Goal: Information Seeking & Learning: Understand process/instructions

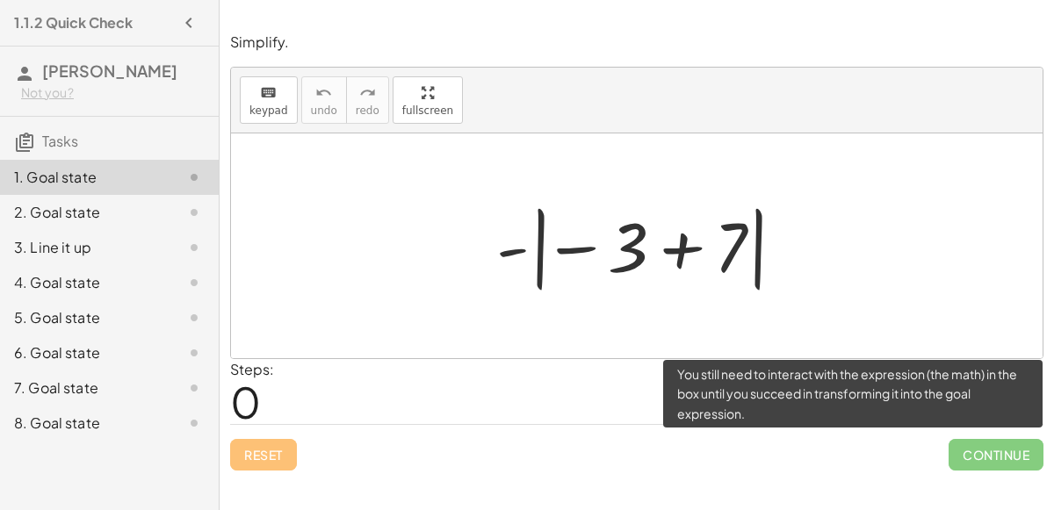
click at [964, 439] on span "Continue" at bounding box center [996, 455] width 95 height 32
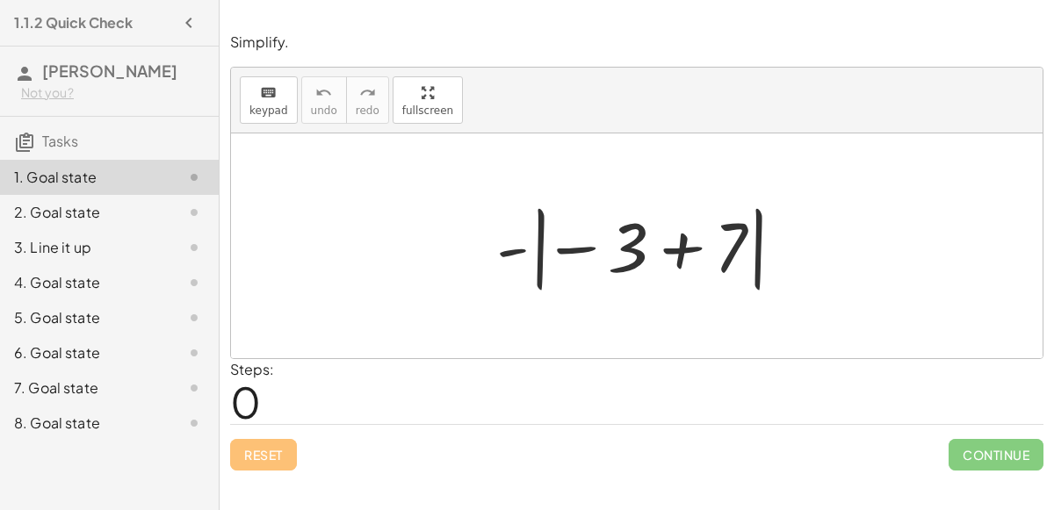
click at [76, 208] on div "2. Goal state" at bounding box center [84, 212] width 141 height 21
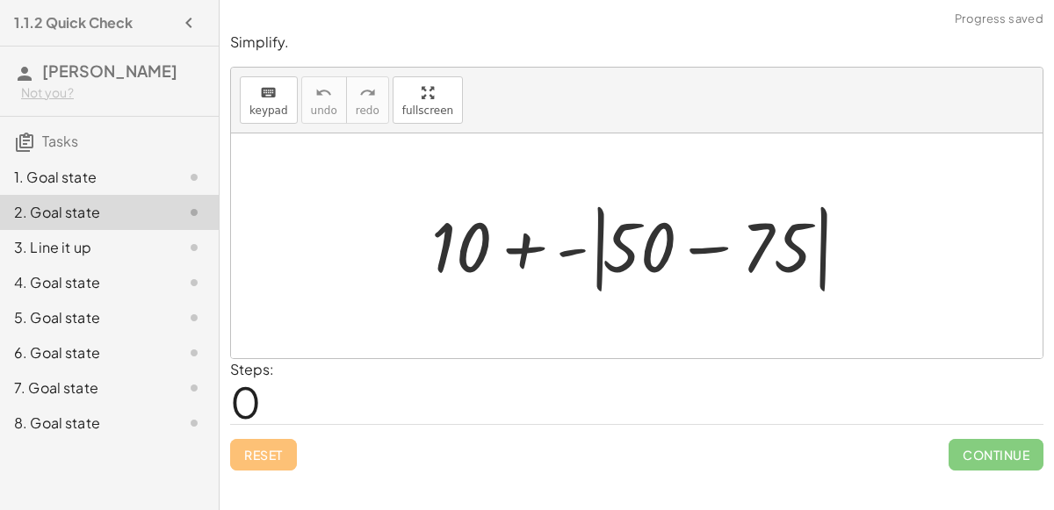
click at [79, 169] on div "1. Goal state" at bounding box center [84, 177] width 141 height 21
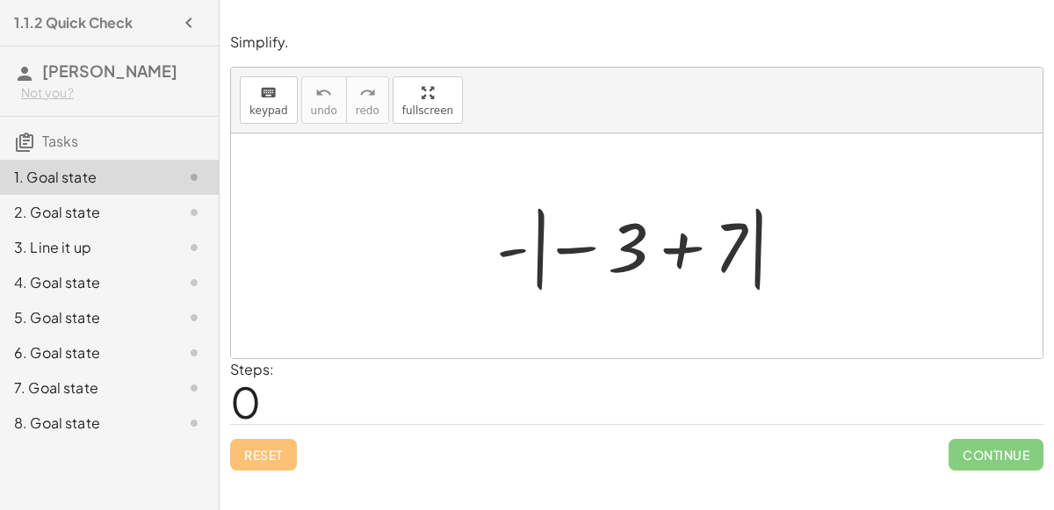
click at [484, 221] on div "- | − 3 + 7 |" at bounding box center [637, 246] width 335 height 106
click at [258, 105] on span "keypad" at bounding box center [269, 111] width 39 height 12
click at [252, 100] on div "keyboard" at bounding box center [269, 92] width 39 height 21
click at [453, 246] on div at bounding box center [637, 246] width 812 height 225
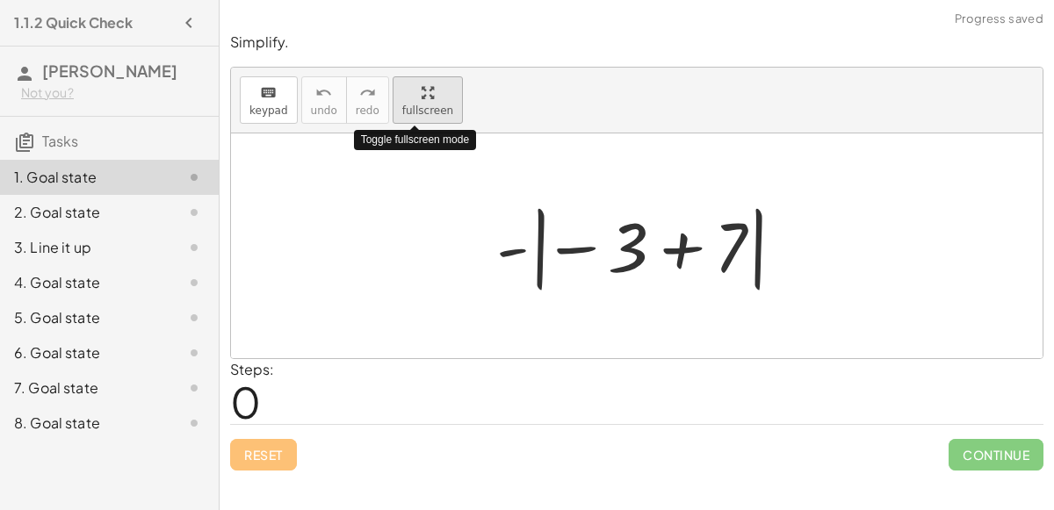
click at [440, 99] on button "fullscreen" at bounding box center [428, 99] width 70 height 47
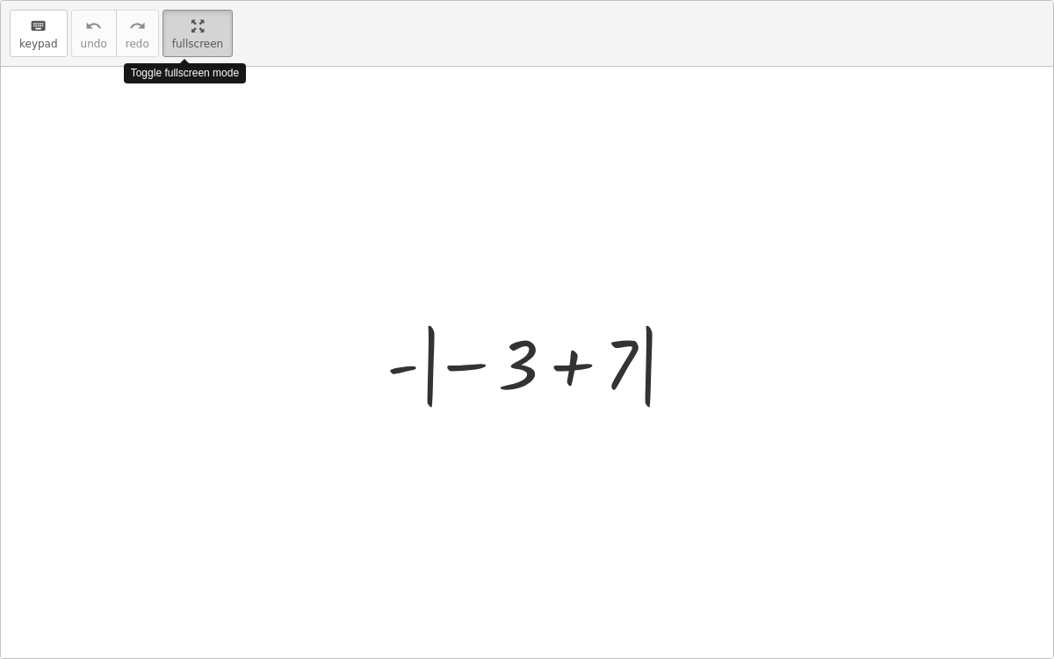
click at [172, 42] on span "fullscreen" at bounding box center [197, 44] width 51 height 12
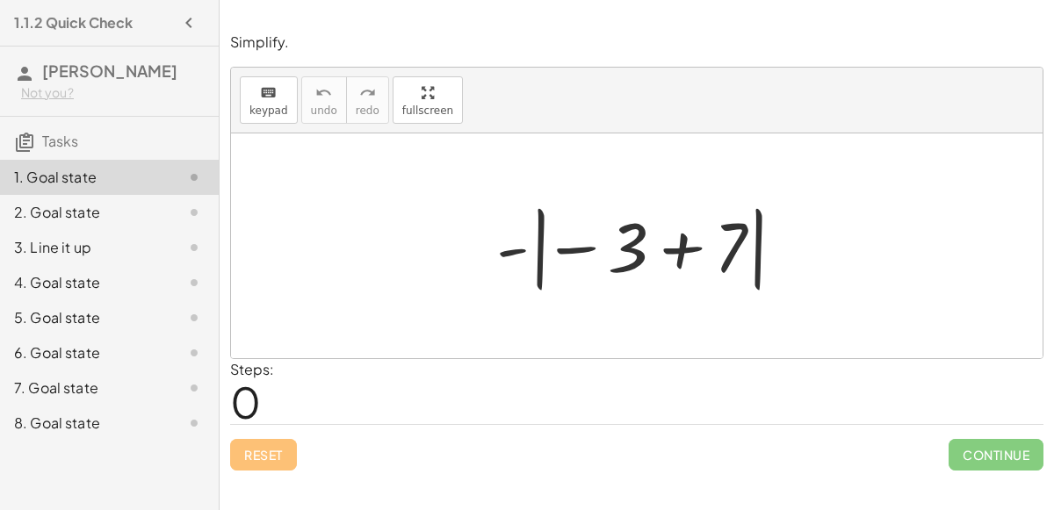
click at [122, 207] on div "2. Goal state" at bounding box center [84, 212] width 141 height 21
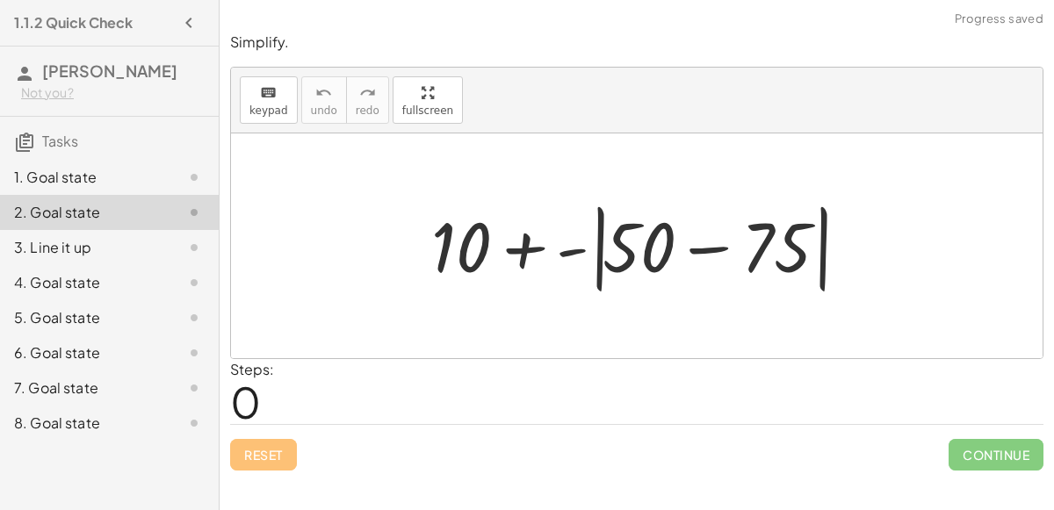
click at [112, 239] on div "3. Line it up" at bounding box center [84, 247] width 141 height 21
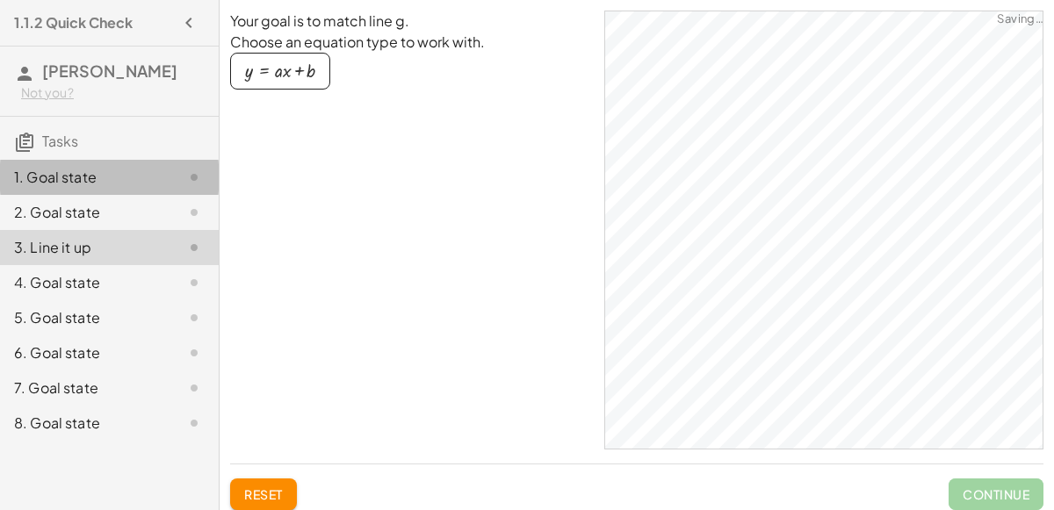
click at [123, 178] on div "1. Goal state" at bounding box center [84, 177] width 141 height 21
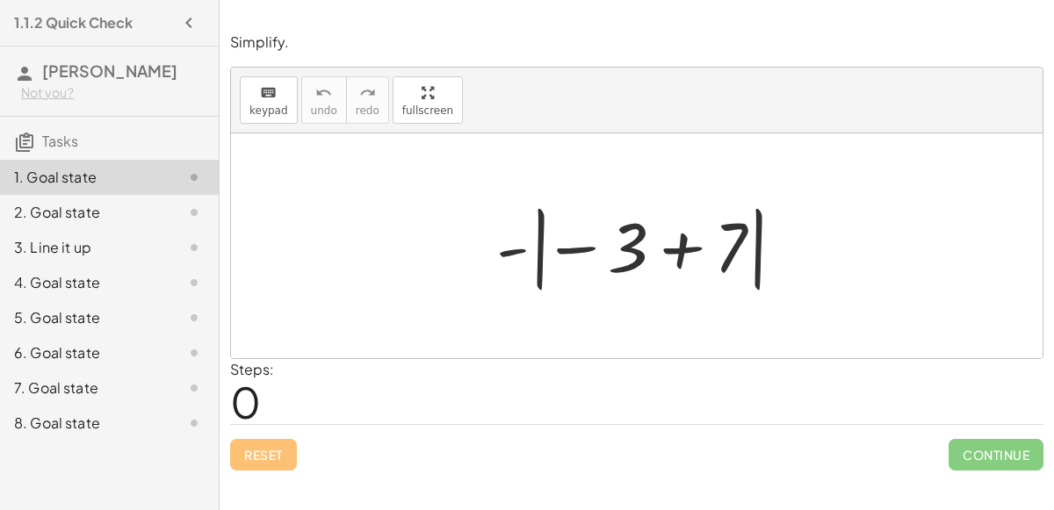
drag, startPoint x: 570, startPoint y: 248, endPoint x: 644, endPoint y: 264, distance: 75.5
click at [644, 264] on div at bounding box center [644, 247] width 313 height 98
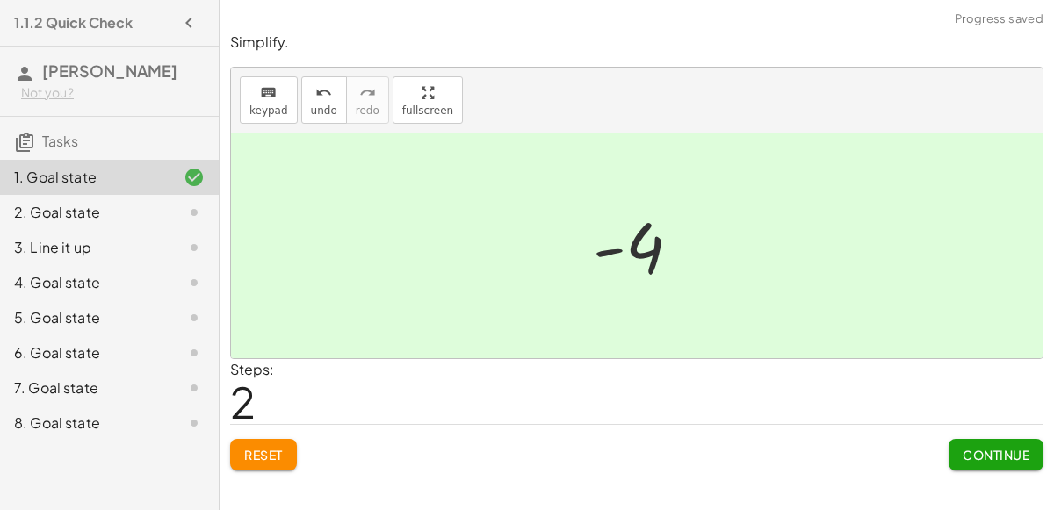
click at [983, 453] on span "Continue" at bounding box center [996, 455] width 67 height 16
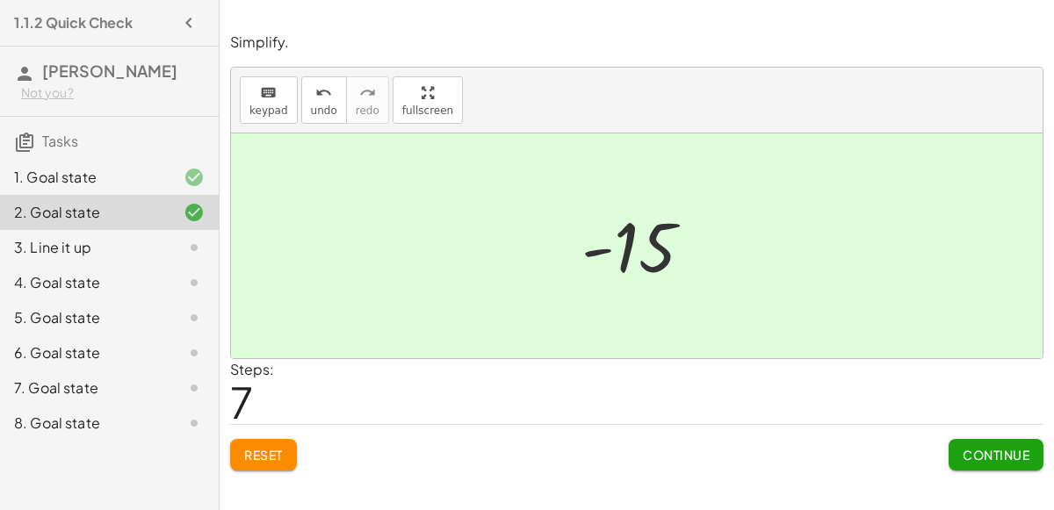
click at [993, 453] on span "Continue" at bounding box center [996, 455] width 67 height 16
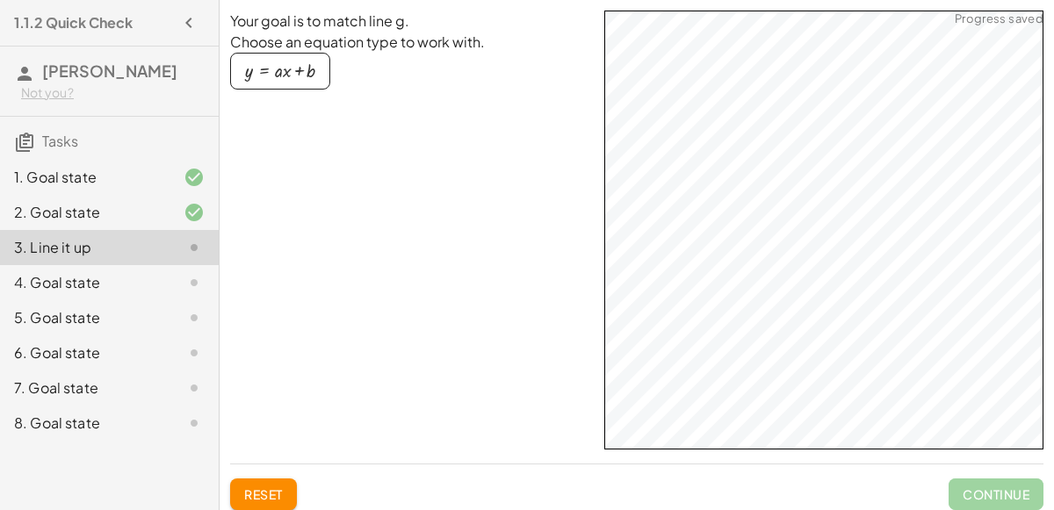
click at [854, 0] on html "1.1.2 Quick Check Ella Kirksey Not you? Tasks 1. Goal state 2. Goal state 3. Li…" at bounding box center [527, 267] width 1054 height 535
click at [838, 0] on html "1.1.2 Quick Check Ella Kirksey Not you? Tasks 1. Goal state 2. Goal state 3. Li…" at bounding box center [527, 267] width 1054 height 535
click at [74, 336] on div "4. Goal state" at bounding box center [109, 353] width 219 height 35
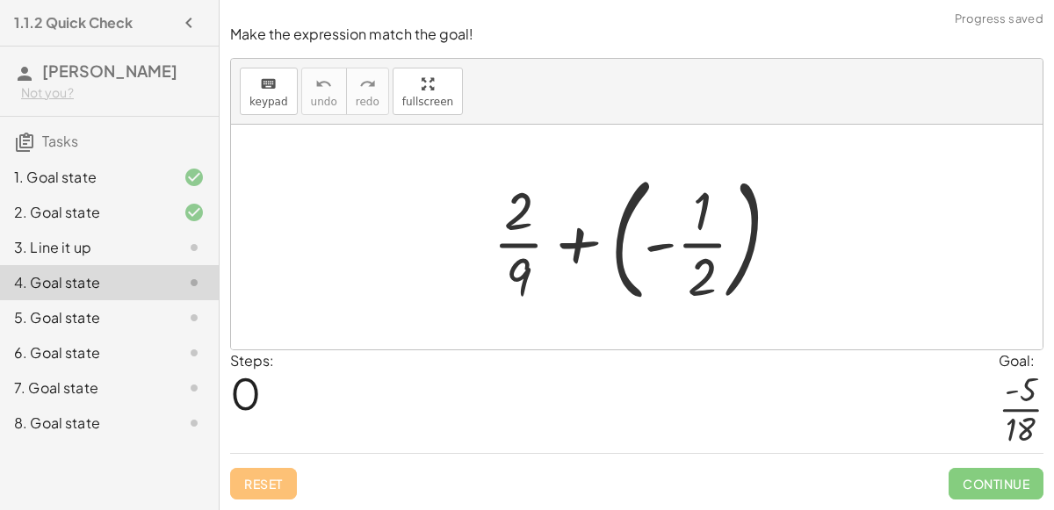
click at [572, 231] on div at bounding box center [643, 237] width 319 height 146
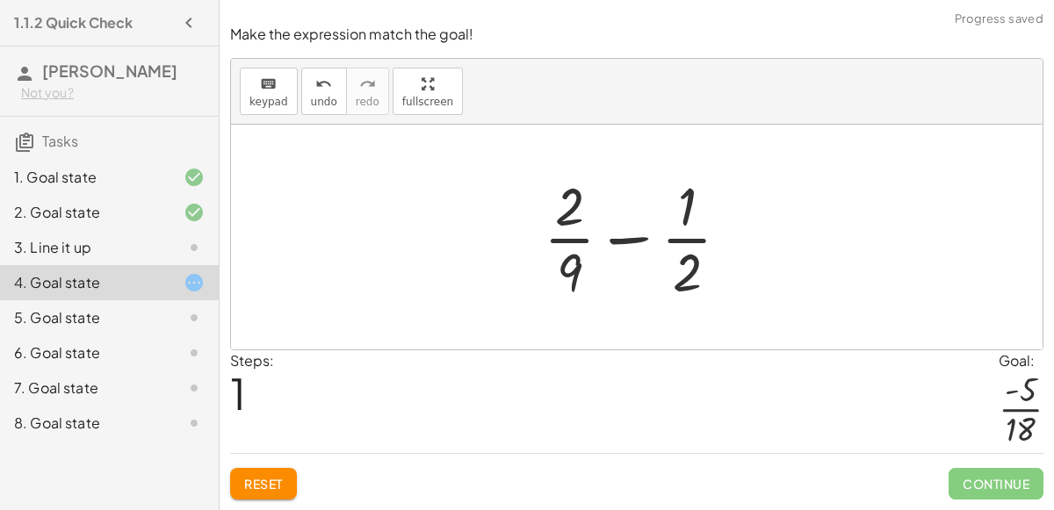
click at [633, 244] on div at bounding box center [644, 237] width 218 height 135
click at [677, 220] on div at bounding box center [644, 237] width 218 height 135
drag, startPoint x: 684, startPoint y: 221, endPoint x: 572, endPoint y: 231, distance: 113.0
click at [572, 231] on div at bounding box center [644, 237] width 218 height 135
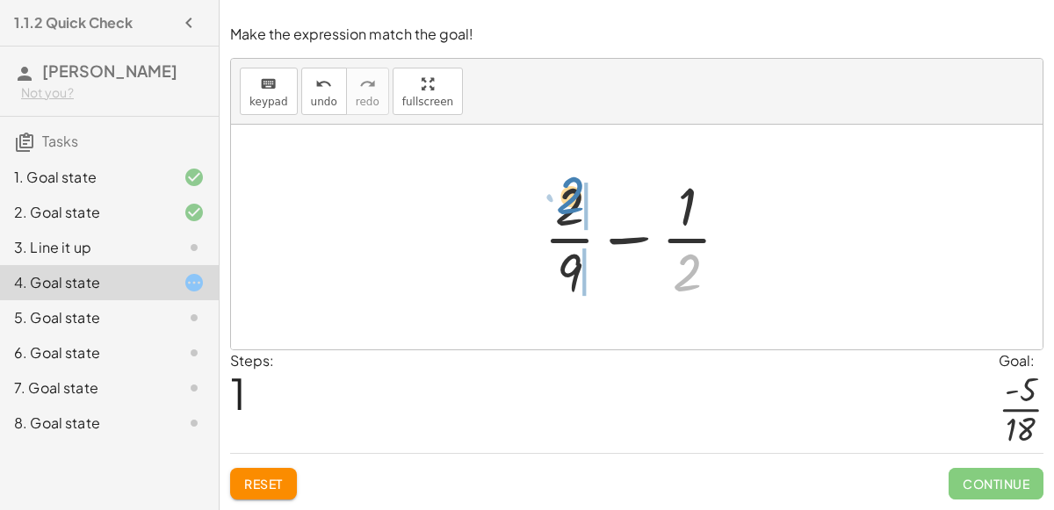
drag, startPoint x: 689, startPoint y: 272, endPoint x: 573, endPoint y: 196, distance: 138.9
click at [573, 196] on div at bounding box center [644, 237] width 218 height 135
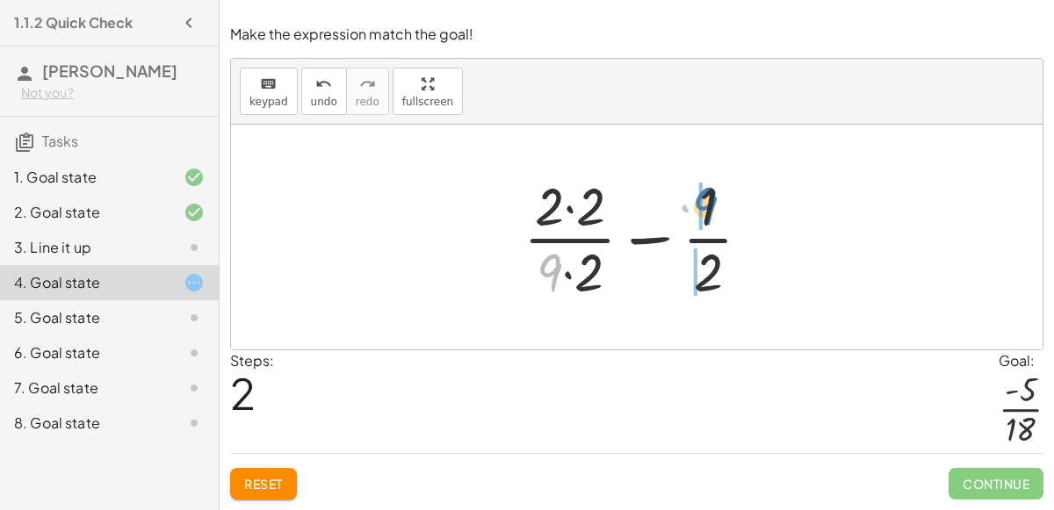
drag, startPoint x: 554, startPoint y: 271, endPoint x: 712, endPoint y: 202, distance: 171.6
click at [712, 202] on div at bounding box center [644, 237] width 259 height 135
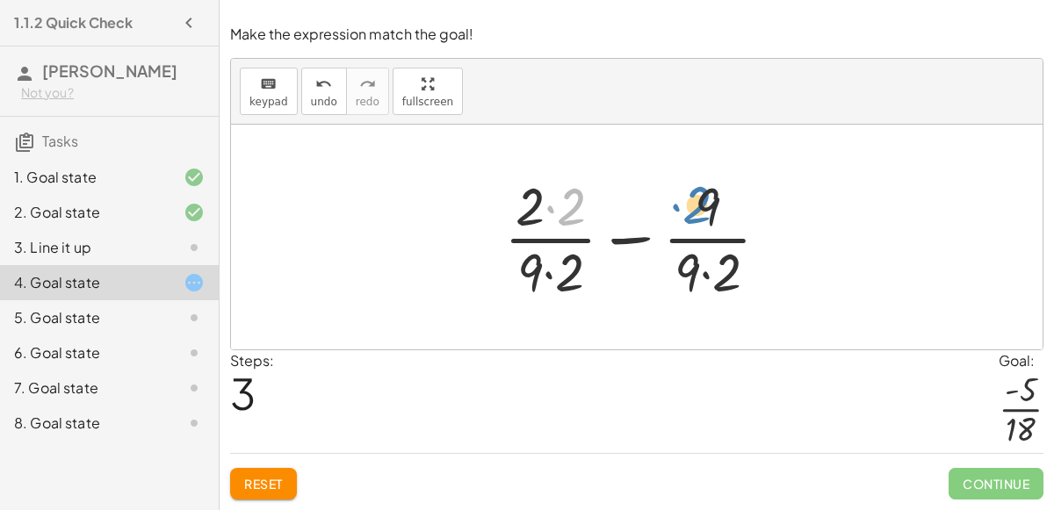
drag, startPoint x: 578, startPoint y: 206, endPoint x: 701, endPoint y: 205, distance: 123.0
click at [701, 205] on div at bounding box center [644, 237] width 297 height 135
drag, startPoint x: 539, startPoint y: 265, endPoint x: 733, endPoint y: 209, distance: 202.2
click at [733, 209] on div at bounding box center [644, 237] width 297 height 135
click at [641, 236] on div at bounding box center [644, 237] width 297 height 135
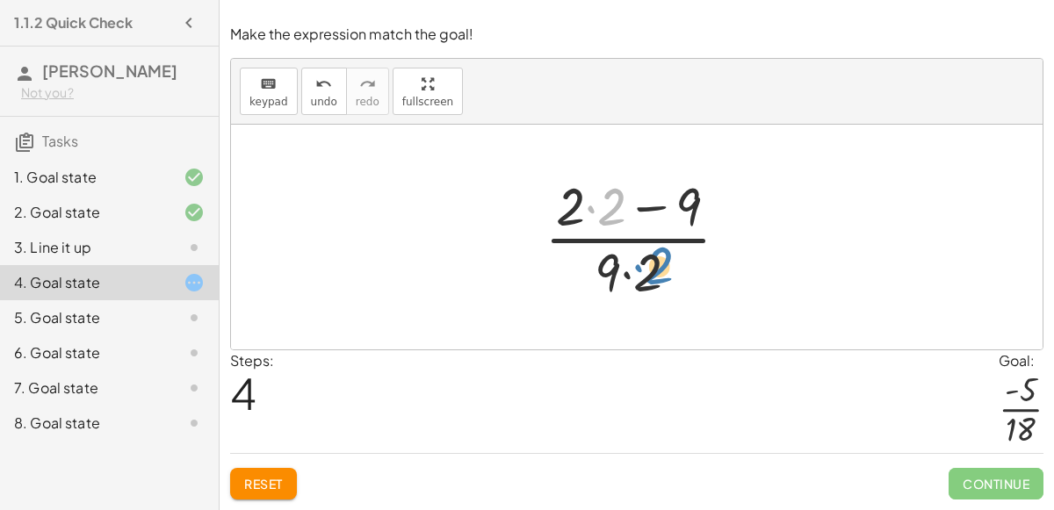
drag, startPoint x: 599, startPoint y: 219, endPoint x: 647, endPoint y: 278, distance: 75.6
click at [647, 278] on div at bounding box center [644, 237] width 216 height 135
drag, startPoint x: 691, startPoint y: 193, endPoint x: 553, endPoint y: 189, distance: 138.0
click at [553, 189] on div at bounding box center [644, 237] width 216 height 135
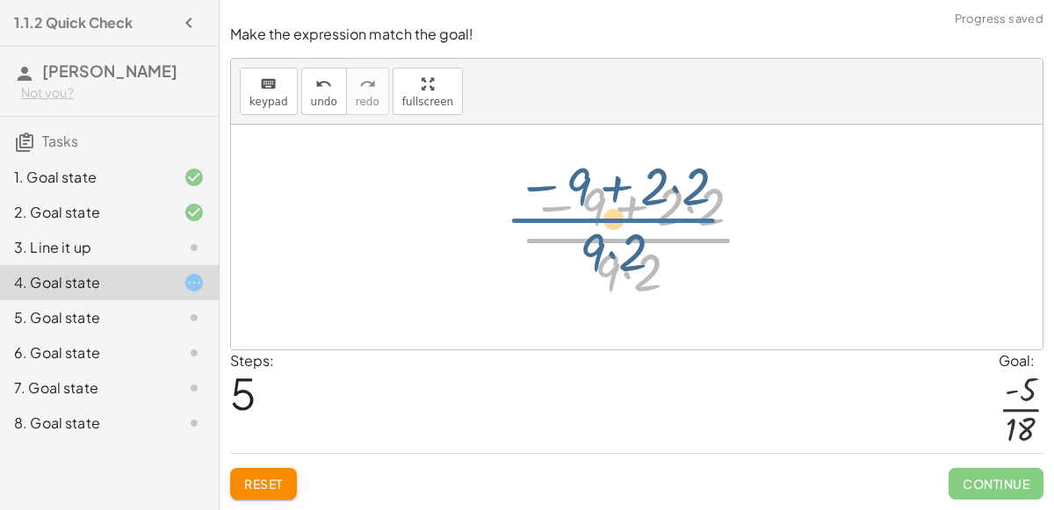
drag, startPoint x: 637, startPoint y: 257, endPoint x: 627, endPoint y: 246, distance: 15.0
click at [627, 246] on div at bounding box center [643, 237] width 265 height 135
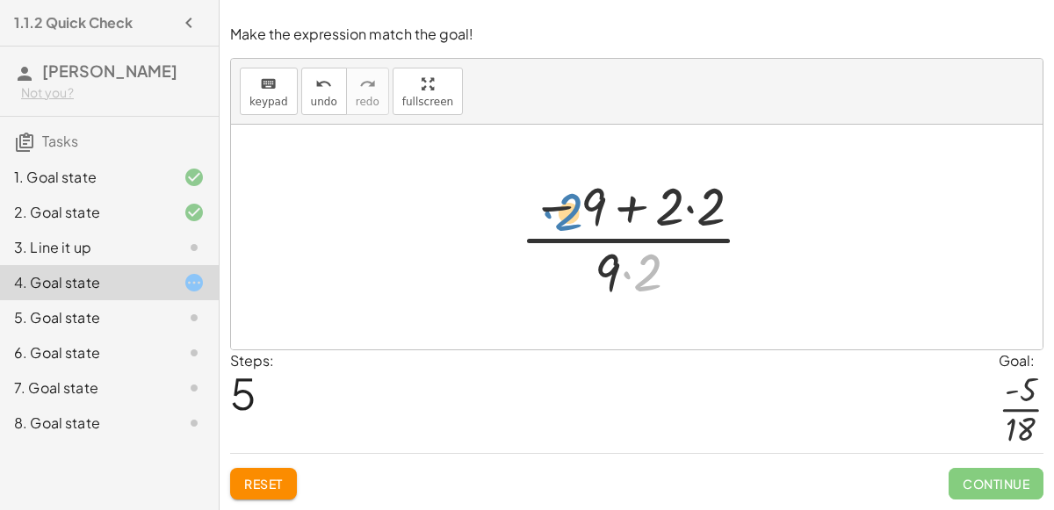
drag, startPoint x: 641, startPoint y: 265, endPoint x: 562, endPoint y: 206, distance: 99.1
click at [562, 206] on div at bounding box center [643, 237] width 265 height 135
drag, startPoint x: 615, startPoint y: 276, endPoint x: 691, endPoint y: 205, distance: 103.8
click at [691, 205] on div at bounding box center [643, 237] width 265 height 135
click at [628, 219] on div at bounding box center [643, 237] width 265 height 135
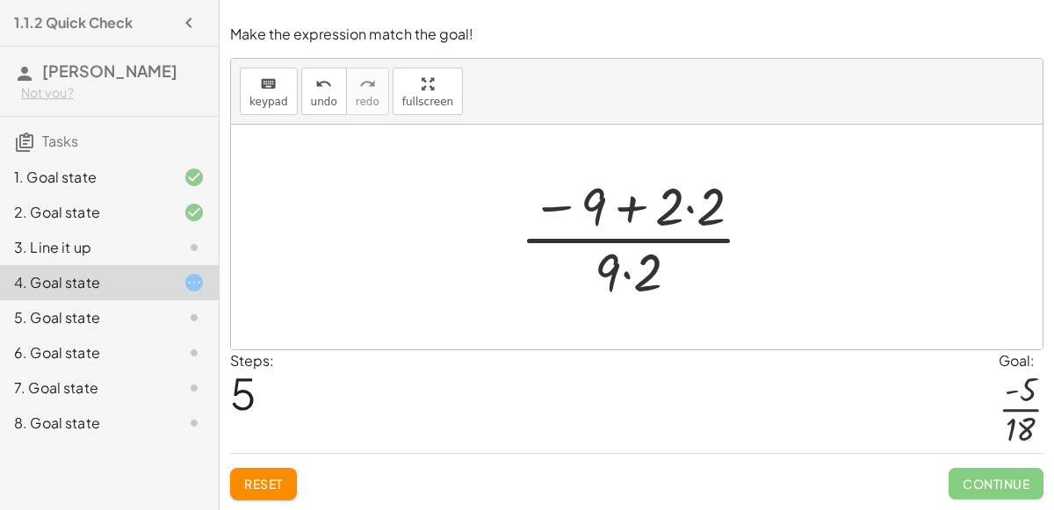
click at [626, 279] on div at bounding box center [643, 237] width 265 height 135
click at [691, 212] on div at bounding box center [643, 237] width 265 height 135
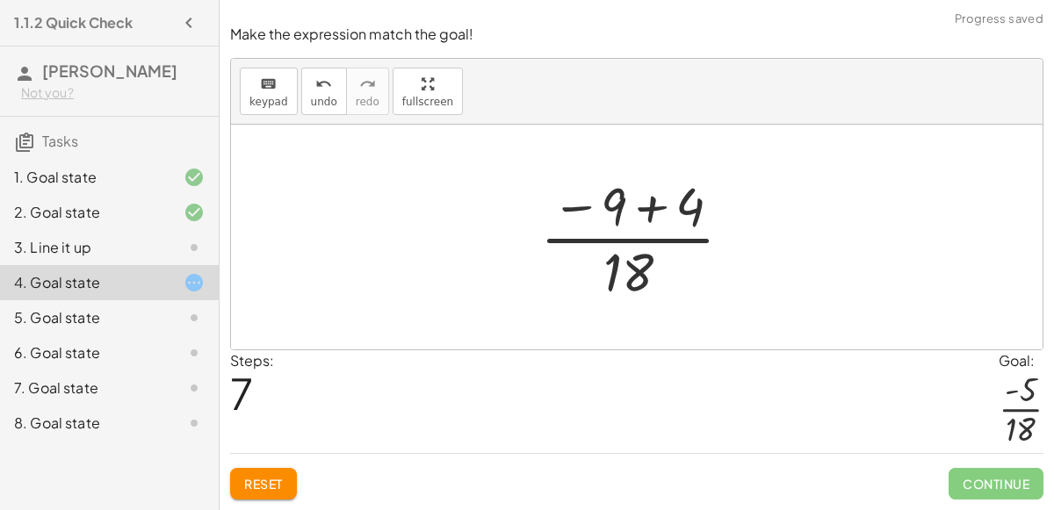
click at [647, 211] on div at bounding box center [644, 237] width 224 height 135
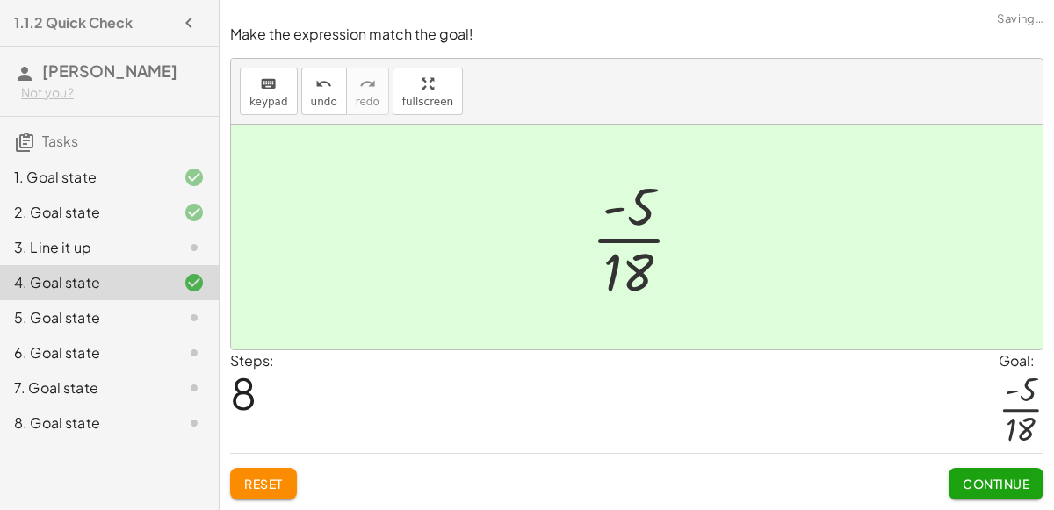
click at [999, 481] on span "Continue" at bounding box center [996, 484] width 67 height 16
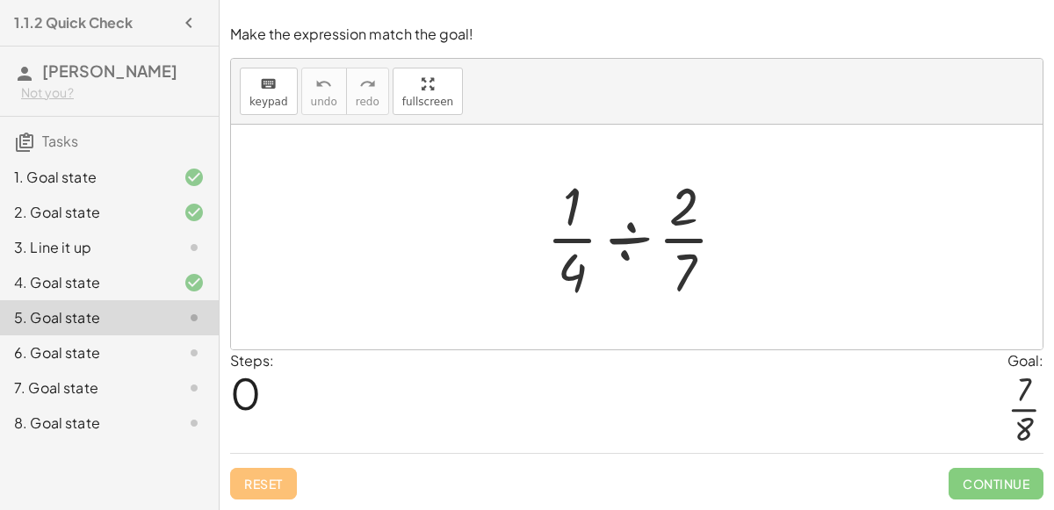
click at [627, 228] on div at bounding box center [644, 237] width 212 height 135
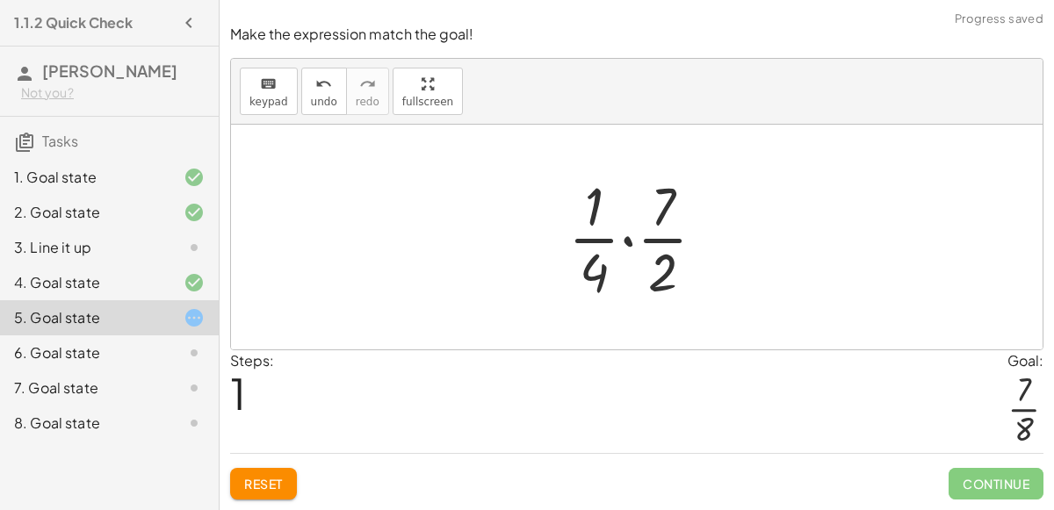
click at [629, 241] on div at bounding box center [644, 237] width 169 height 135
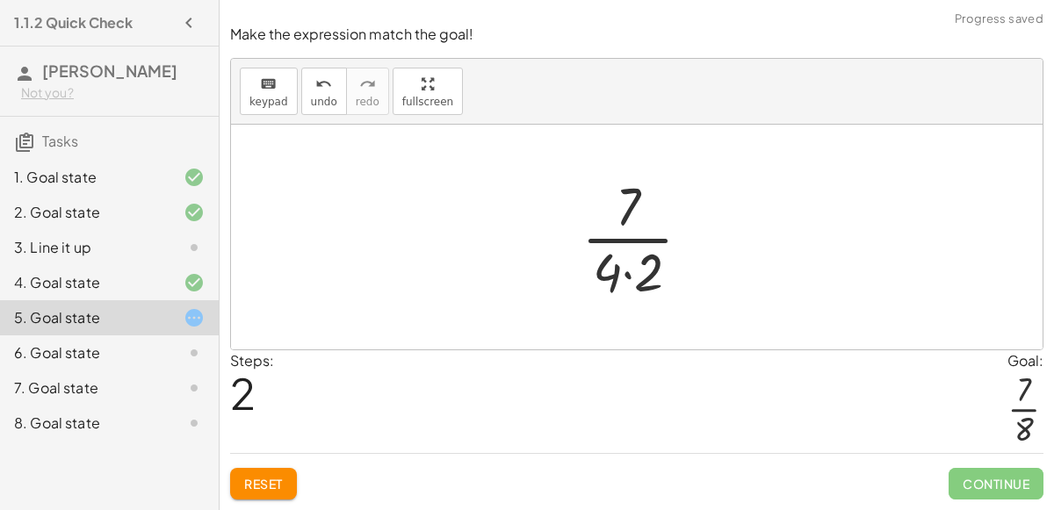
click at [627, 272] on div at bounding box center [643, 237] width 141 height 135
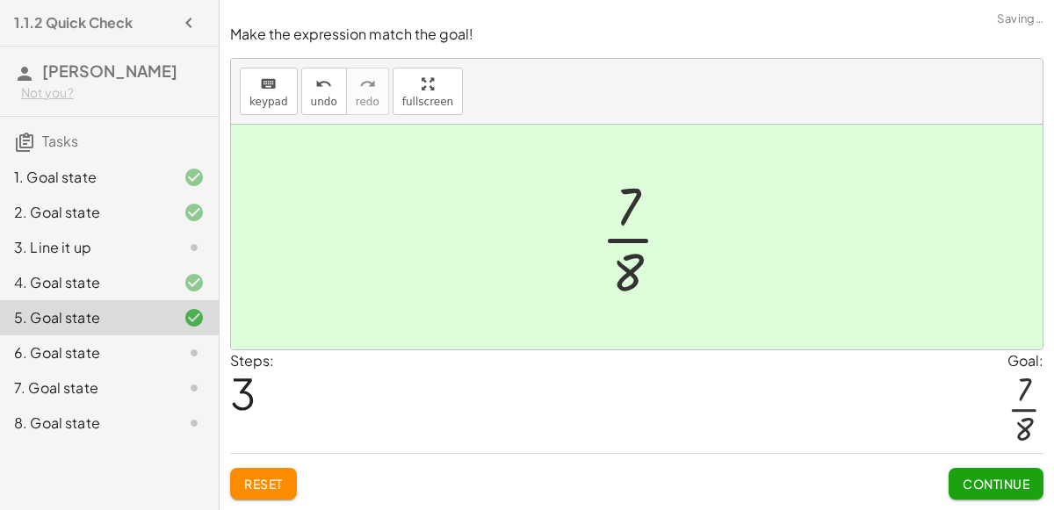
click at [1024, 489] on span "Continue" at bounding box center [996, 484] width 67 height 16
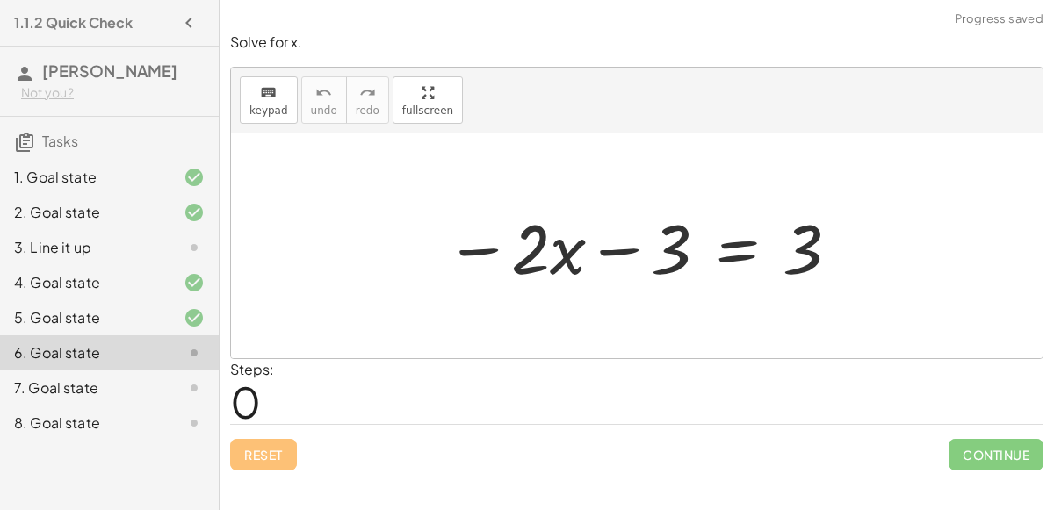
click at [488, 250] on div at bounding box center [644, 246] width 414 height 91
click at [623, 253] on div at bounding box center [644, 246] width 414 height 91
click at [739, 244] on div at bounding box center [644, 246] width 414 height 91
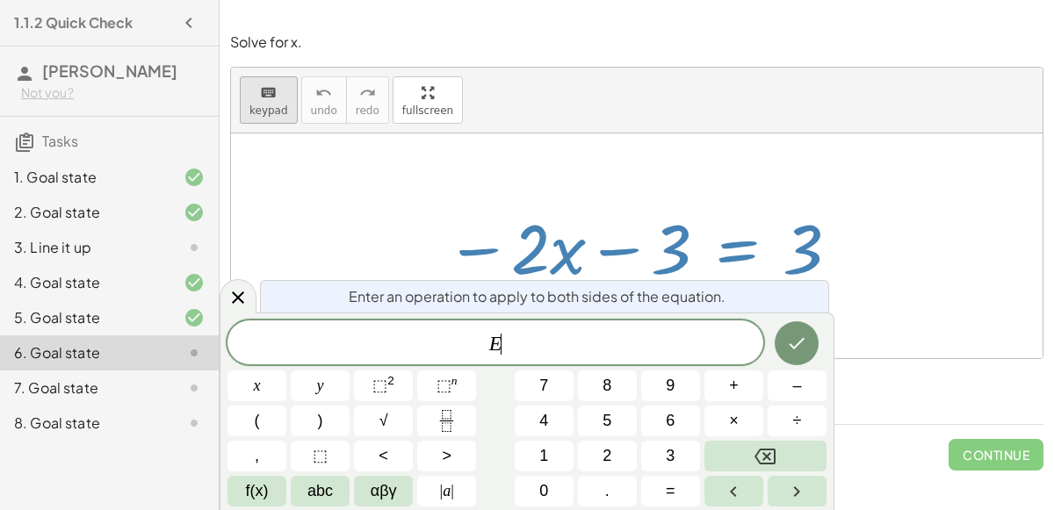
click at [272, 106] on span "keypad" at bounding box center [269, 111] width 39 height 12
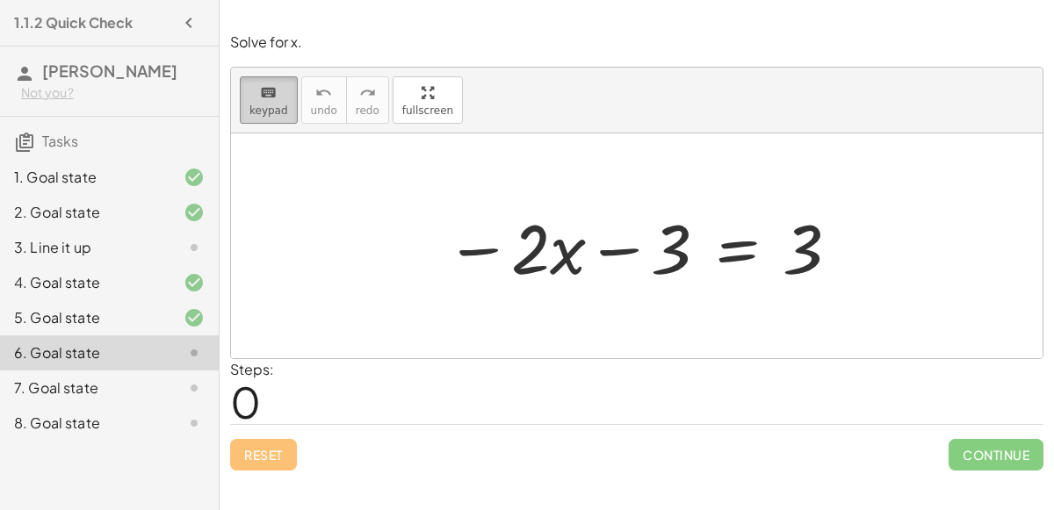
click at [272, 107] on span "keypad" at bounding box center [269, 111] width 39 height 12
click at [741, 241] on div at bounding box center [644, 246] width 414 height 91
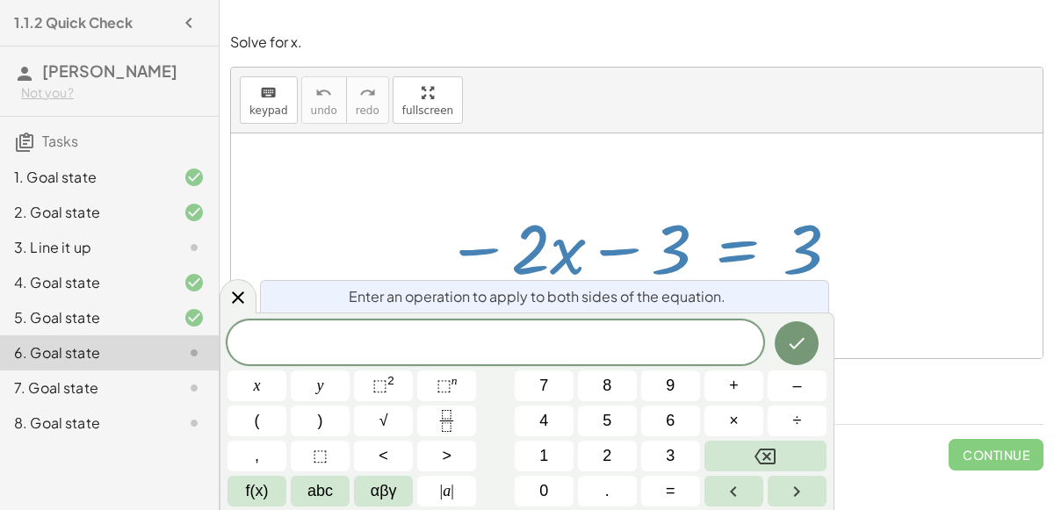
click at [0, 0] on div "Solve for x. keyboard keypad undo undo redo redo fullscreen − · 2 · x − 3 = 3 ×…" at bounding box center [0, 0] width 0 height 0
click at [809, 337] on button "Done" at bounding box center [797, 344] width 44 height 44
click at [783, 331] on button "Done" at bounding box center [797, 344] width 44 height 44
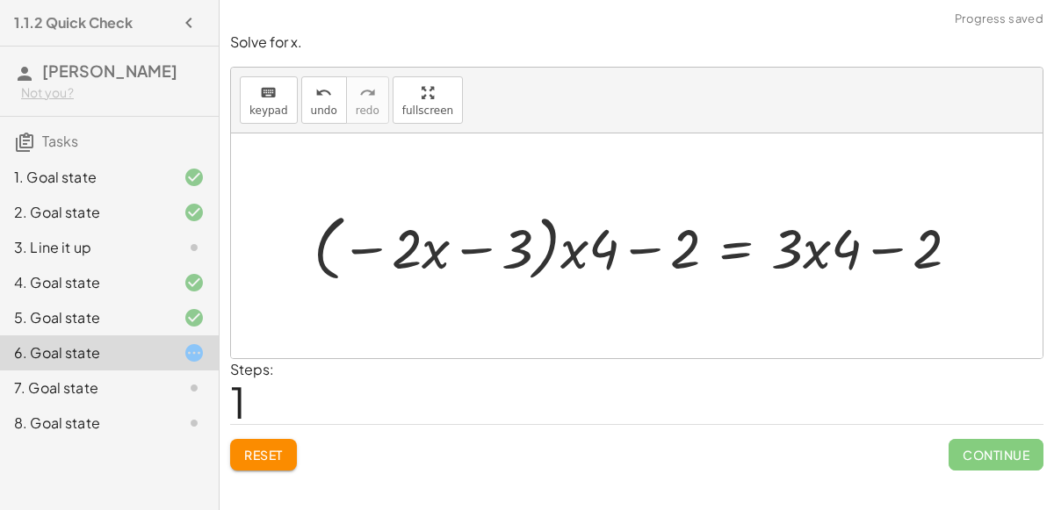
click at [465, 248] on div at bounding box center [643, 246] width 677 height 81
click at [379, 248] on div at bounding box center [643, 246] width 677 height 81
click at [429, 255] on div at bounding box center [643, 246] width 677 height 81
click at [570, 251] on div at bounding box center [643, 246] width 677 height 81
click at [635, 253] on div at bounding box center [643, 246] width 677 height 81
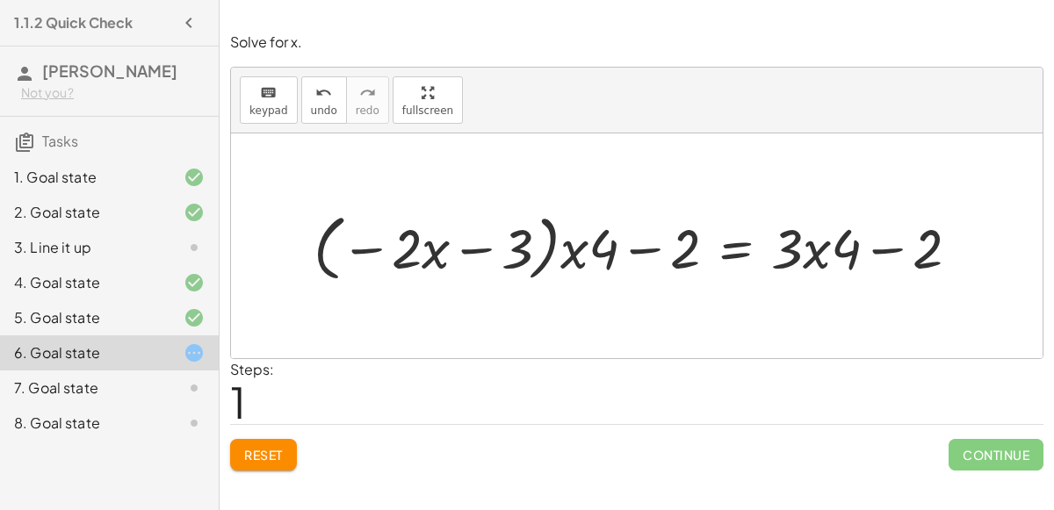
click at [872, 244] on div at bounding box center [643, 246] width 677 height 81
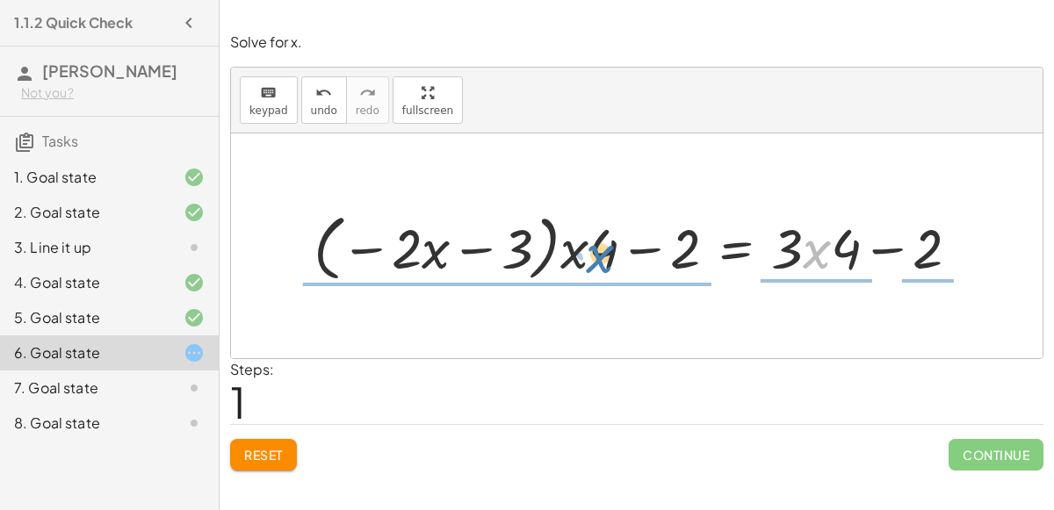
drag, startPoint x: 820, startPoint y: 255, endPoint x: 603, endPoint y: 259, distance: 217.1
click at [603, 259] on div at bounding box center [643, 246] width 677 height 81
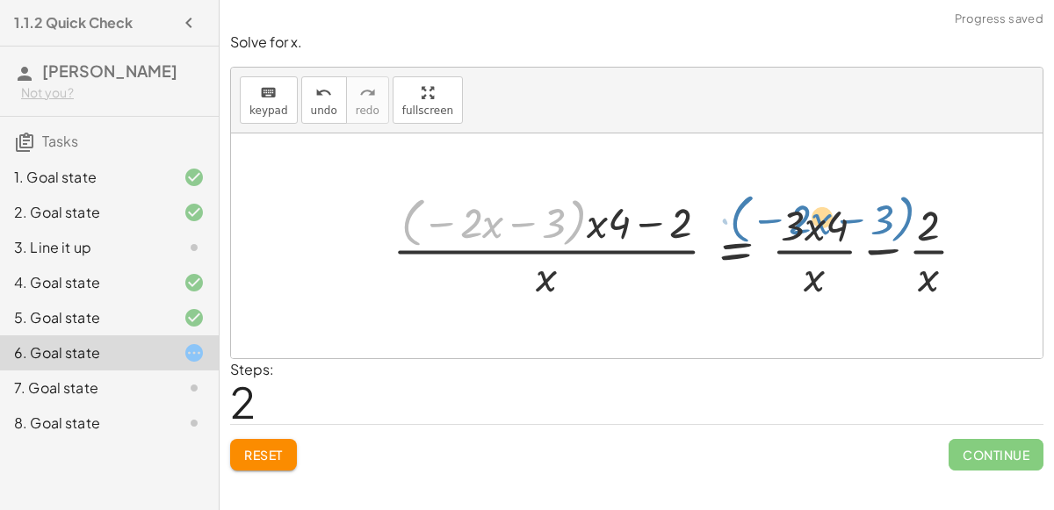
drag, startPoint x: 567, startPoint y: 220, endPoint x: 893, endPoint y: 218, distance: 326.0
click at [893, 218] on div at bounding box center [686, 246] width 605 height 114
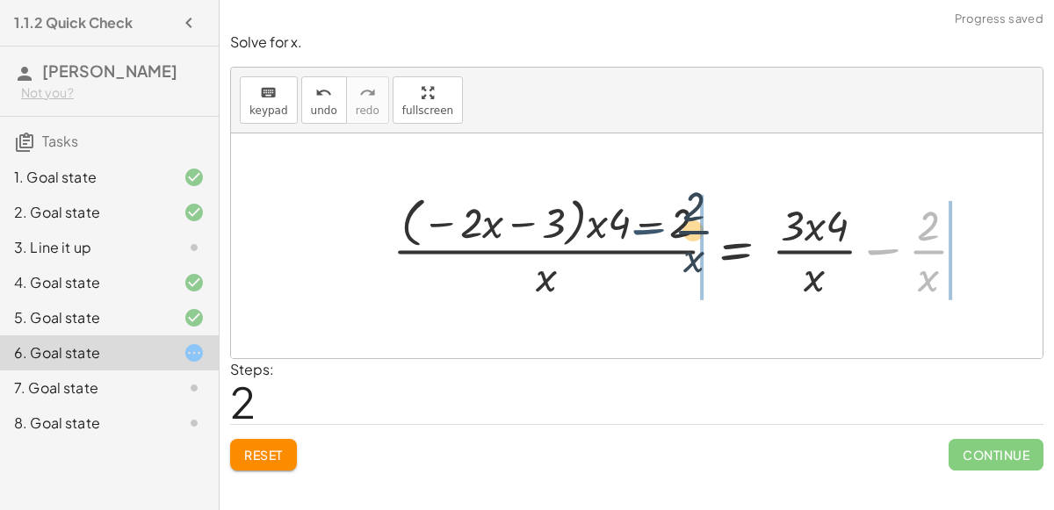
drag, startPoint x: 908, startPoint y: 230, endPoint x: 576, endPoint y: 220, distance: 332.3
click at [576, 220] on div at bounding box center [686, 246] width 605 height 114
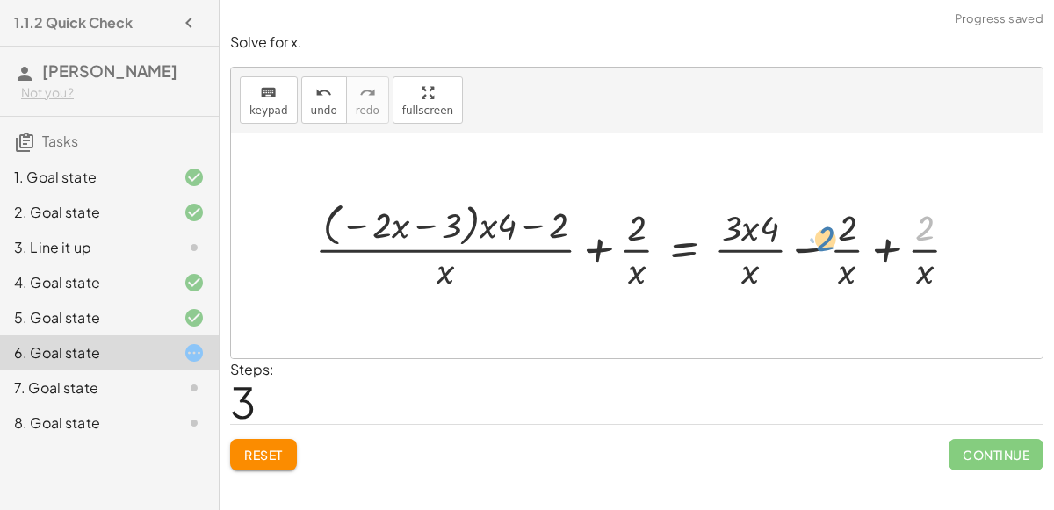
drag, startPoint x: 926, startPoint y: 221, endPoint x: 829, endPoint y: 231, distance: 98.1
click at [829, 231] on div at bounding box center [644, 246] width 675 height 98
drag, startPoint x: 925, startPoint y: 272, endPoint x: 853, endPoint y: 263, distance: 72.7
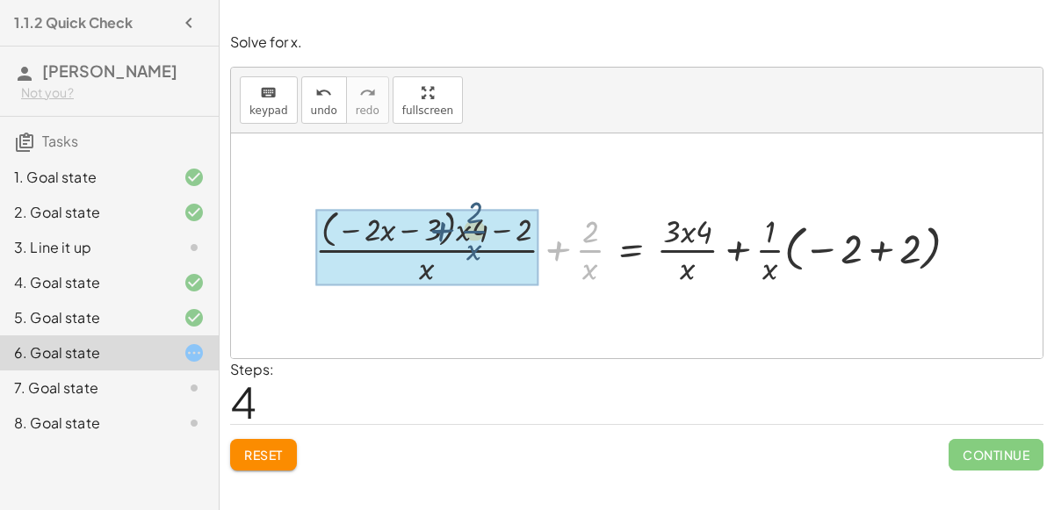
drag, startPoint x: 591, startPoint y: 250, endPoint x: 474, endPoint y: 230, distance: 118.4
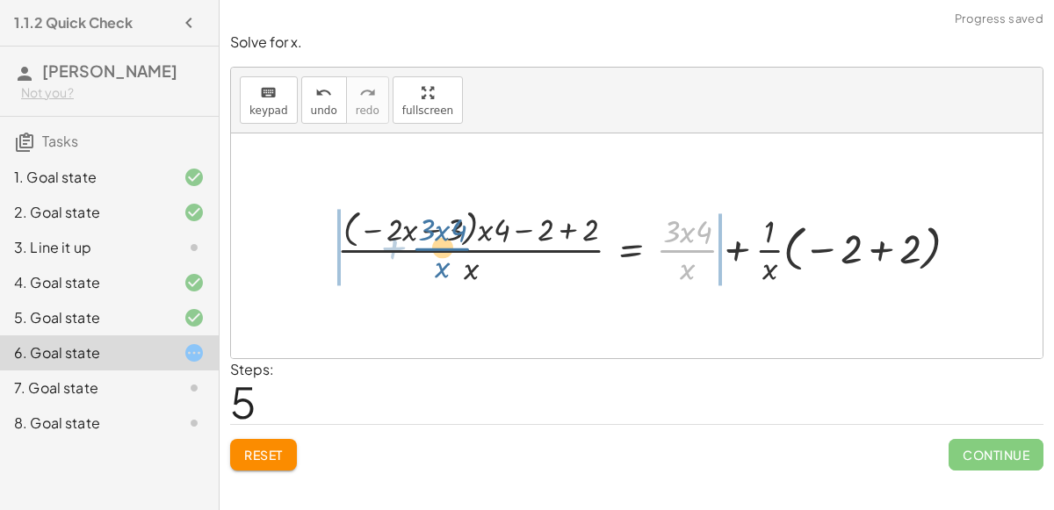
drag, startPoint x: 681, startPoint y: 241, endPoint x: 434, endPoint y: 238, distance: 246.9
click at [434, 238] on div at bounding box center [655, 246] width 653 height 85
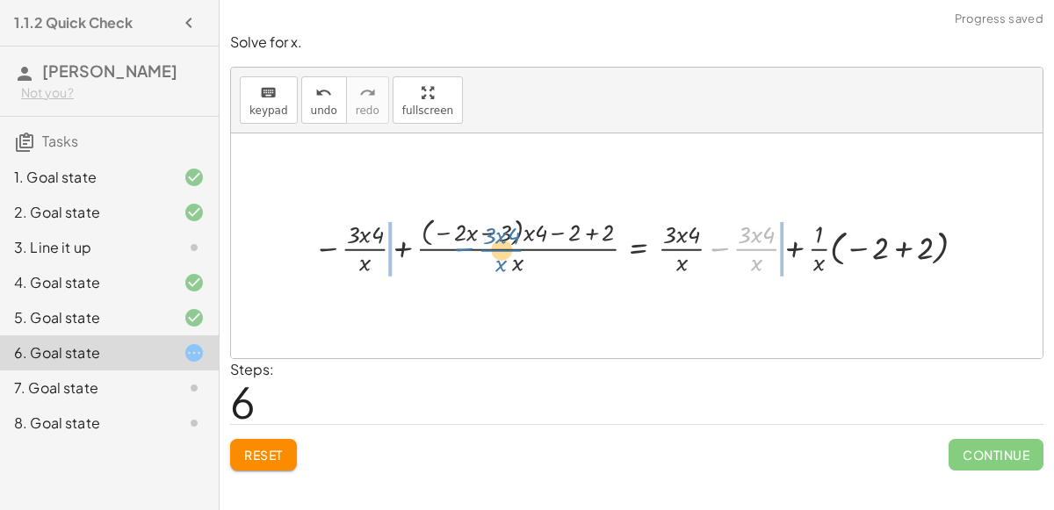
drag, startPoint x: 750, startPoint y: 245, endPoint x: 495, endPoint y: 246, distance: 255.7
click at [495, 246] on div at bounding box center [644, 246] width 679 height 67
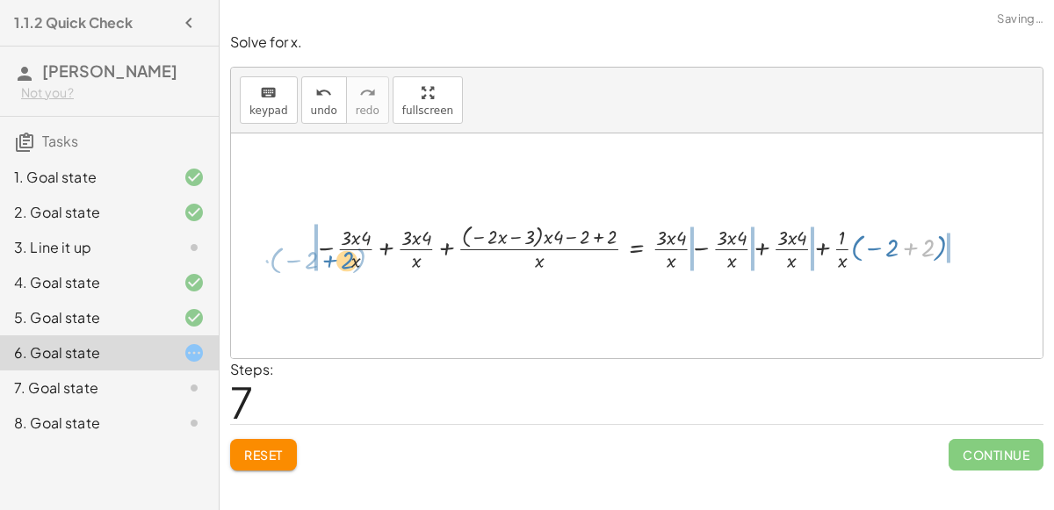
drag, startPoint x: 924, startPoint y: 238, endPoint x: 345, endPoint y: 250, distance: 579.1
click at [345, 250] on div at bounding box center [644, 246] width 677 height 55
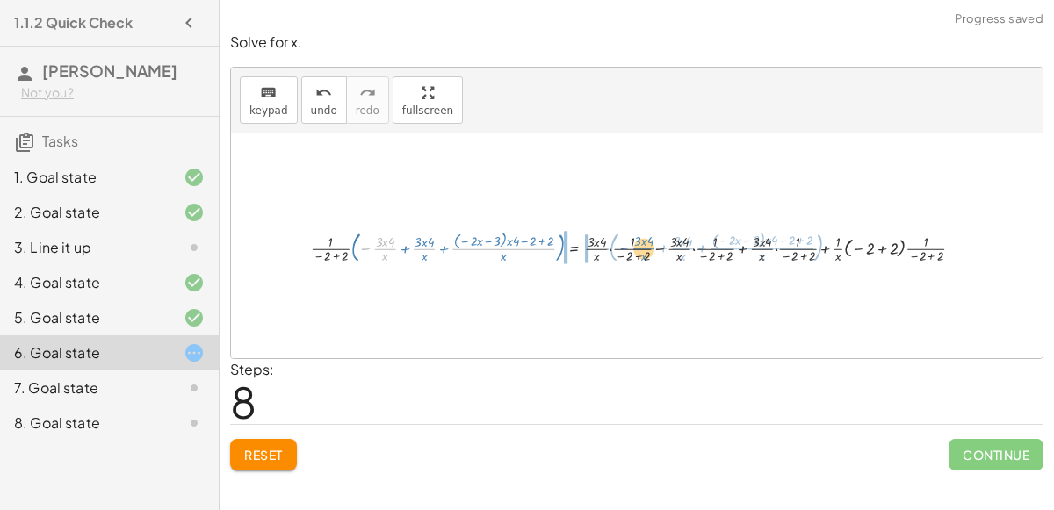
drag, startPoint x: 370, startPoint y: 247, endPoint x: 630, endPoint y: 243, distance: 260.1
click at [630, 243] on div at bounding box center [644, 246] width 684 height 41
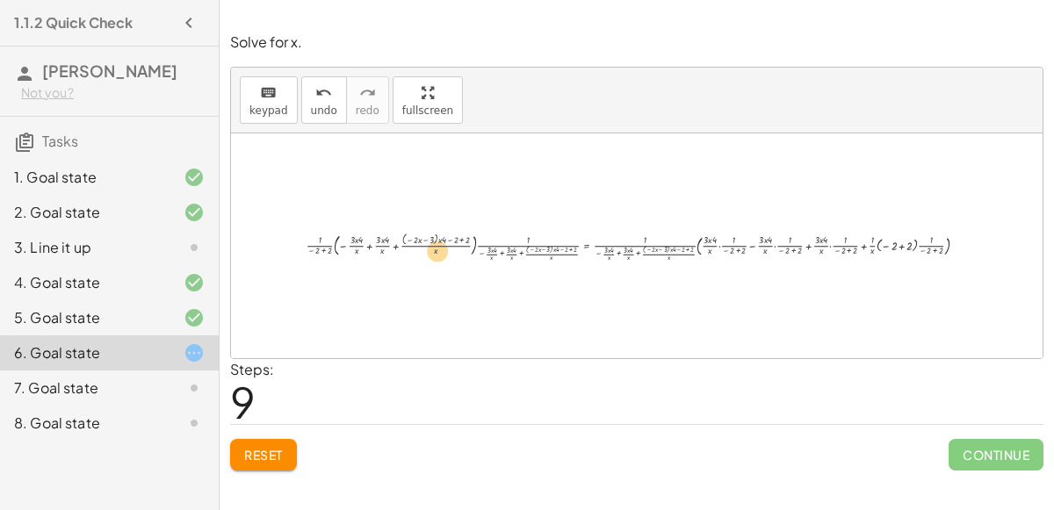
drag, startPoint x: 630, startPoint y: 243, endPoint x: 367, endPoint y: 243, distance: 262.7
click at [367, 243] on div at bounding box center [644, 246] width 692 height 36
drag, startPoint x: 367, startPoint y: 243, endPoint x: 711, endPoint y: 243, distance: 343.5
click at [711, 243] on div at bounding box center [644, 246] width 692 height 36
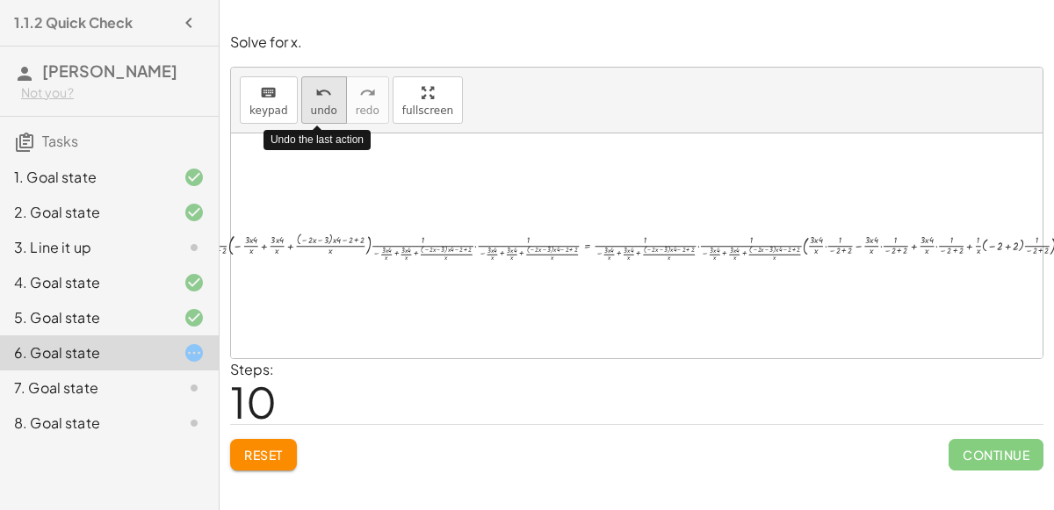
click at [329, 100] on button "undo undo" at bounding box center [324, 99] width 46 height 47
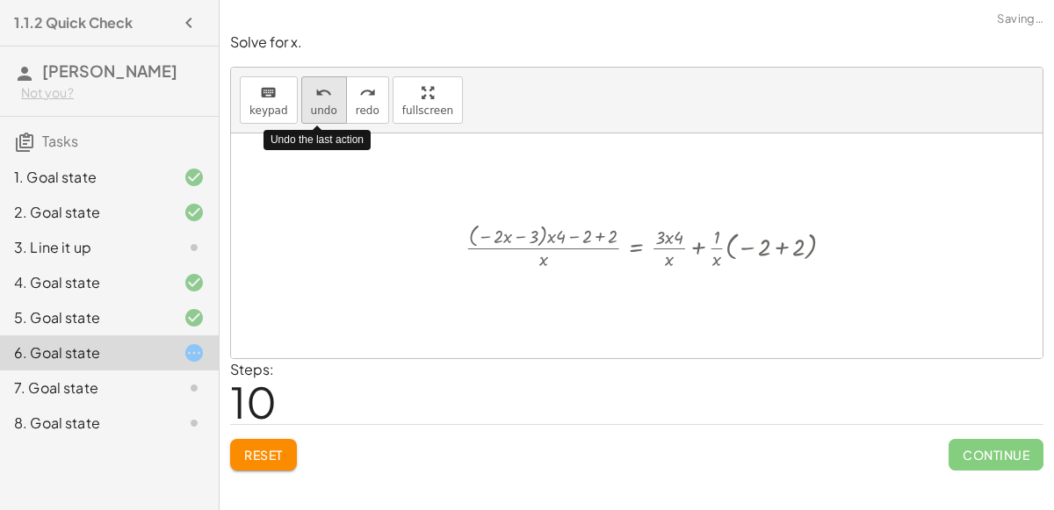
click at [329, 100] on button "undo undo" at bounding box center [324, 99] width 46 height 47
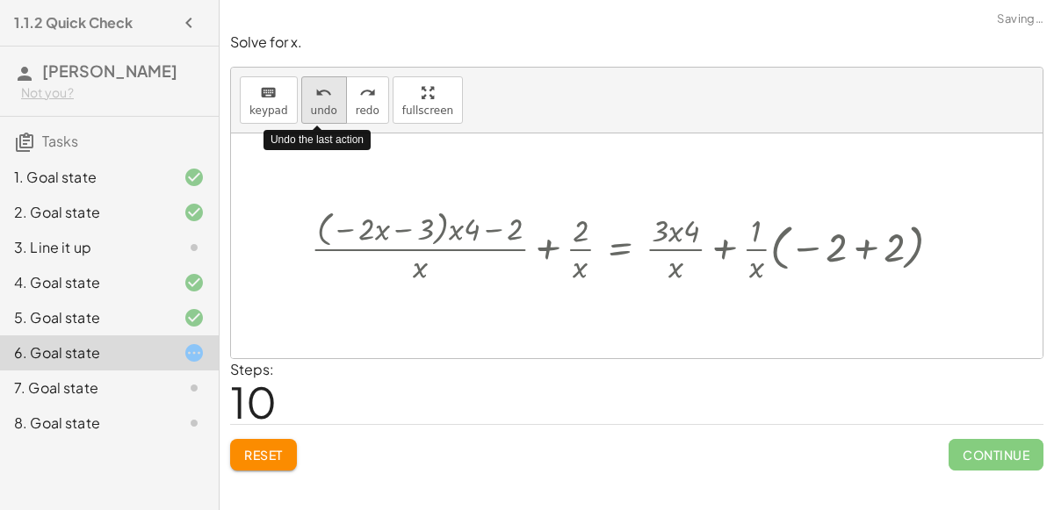
click at [329, 100] on button "undo undo" at bounding box center [324, 99] width 46 height 47
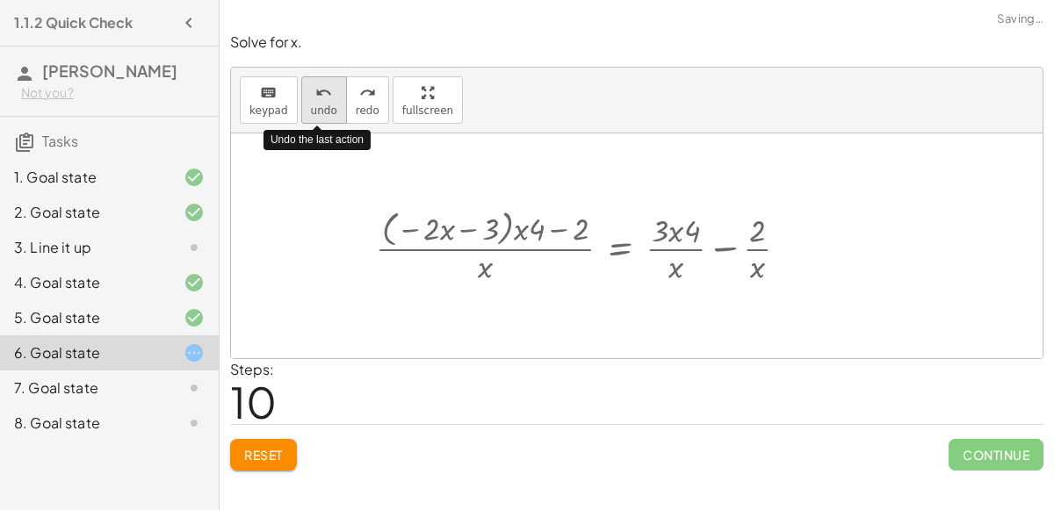
click at [329, 100] on button "undo undo" at bounding box center [324, 99] width 46 height 47
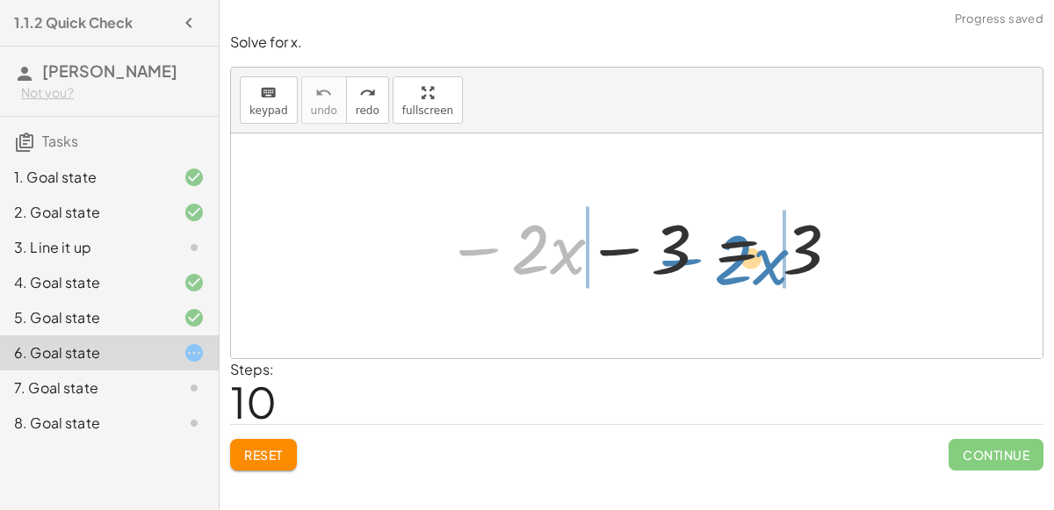
drag, startPoint x: 486, startPoint y: 251, endPoint x: 694, endPoint y: 261, distance: 208.5
click at [694, 261] on div at bounding box center [644, 246] width 414 height 91
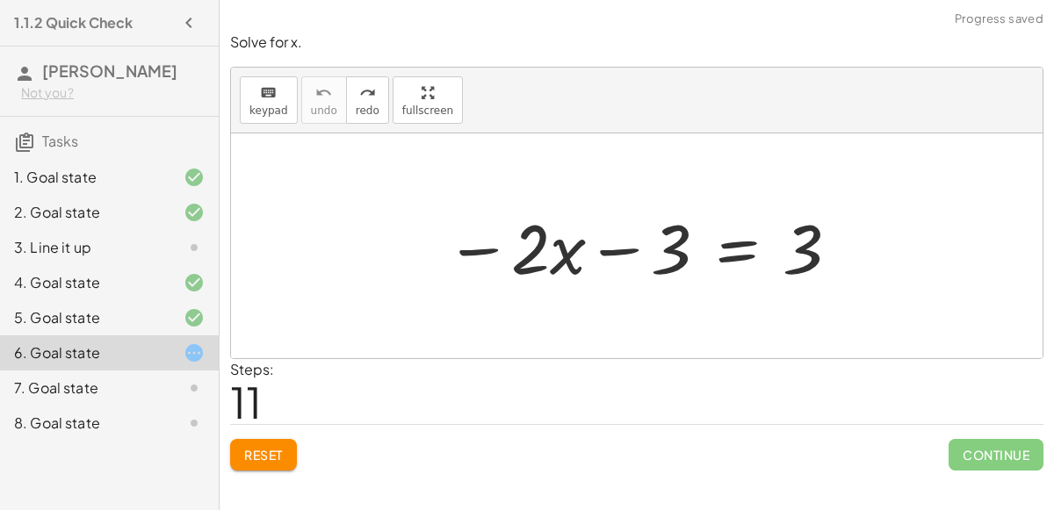
click at [807, 233] on div at bounding box center [644, 246] width 414 height 91
drag, startPoint x: 807, startPoint y: 233, endPoint x: 684, endPoint y: 236, distance: 123.9
click at [684, 236] on div at bounding box center [644, 246] width 414 height 91
click at [567, 255] on div at bounding box center [644, 246] width 414 height 91
click at [608, 250] on div at bounding box center [644, 246] width 414 height 91
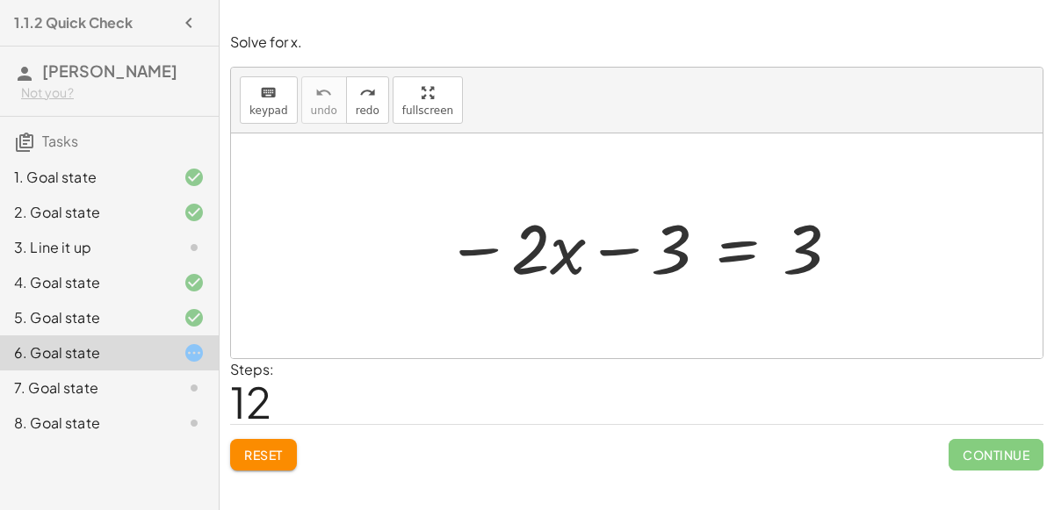
click at [737, 257] on div at bounding box center [644, 246] width 414 height 91
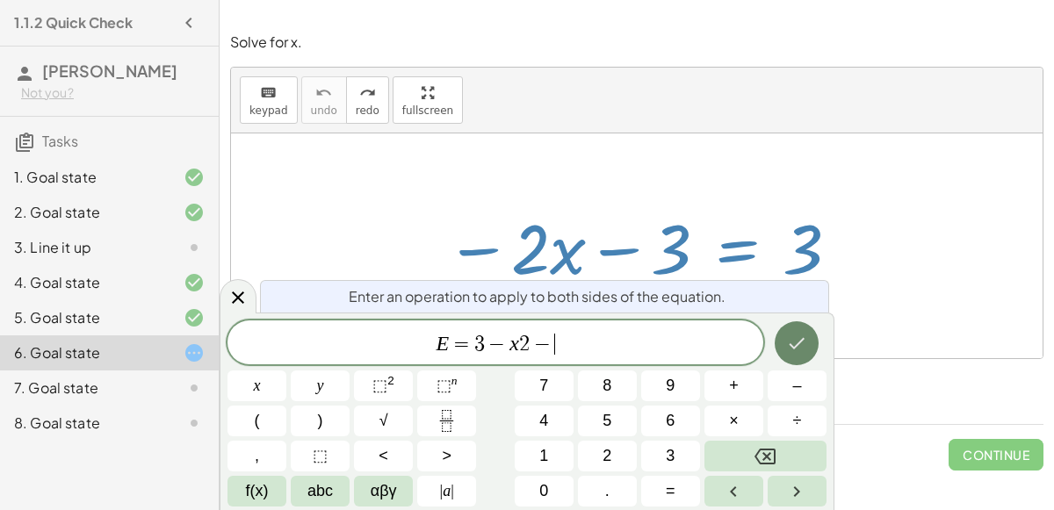
click at [796, 355] on button "Done" at bounding box center [797, 344] width 44 height 44
click at [809, 336] on button "Done" at bounding box center [797, 344] width 44 height 44
click at [185, 388] on icon at bounding box center [194, 388] width 21 height 21
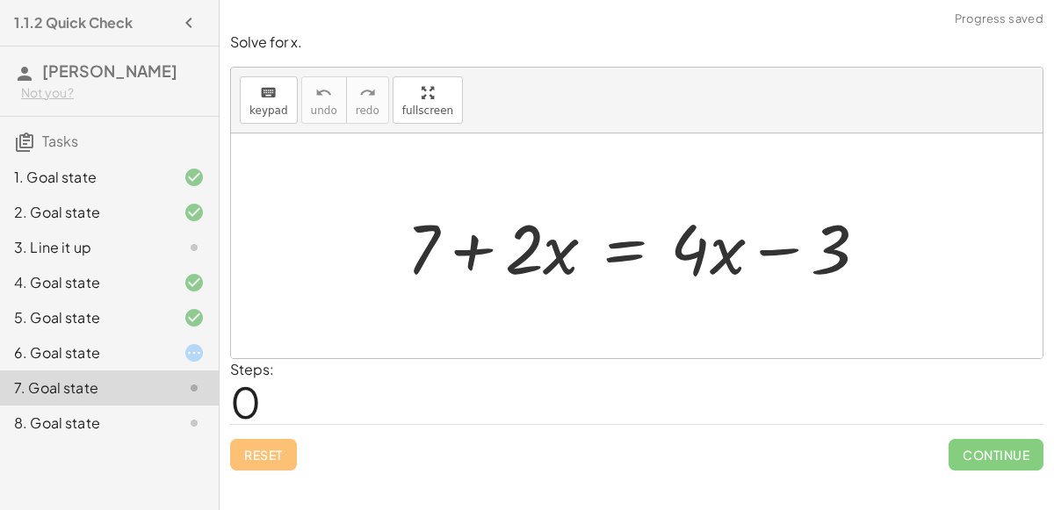
click at [474, 250] on div at bounding box center [644, 246] width 493 height 91
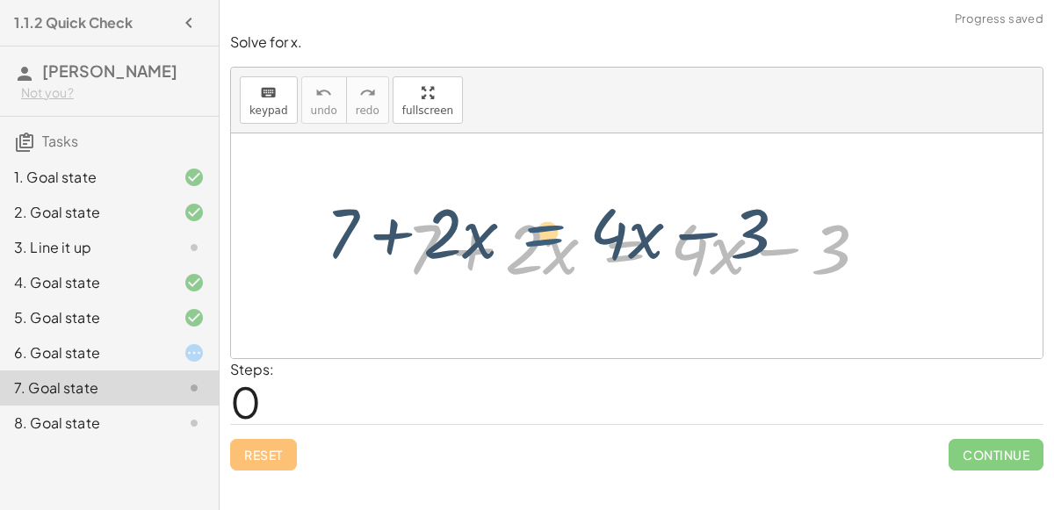
drag, startPoint x: 638, startPoint y: 247, endPoint x: 578, endPoint y: 233, distance: 61.4
click at [578, 233] on div at bounding box center [644, 246] width 493 height 91
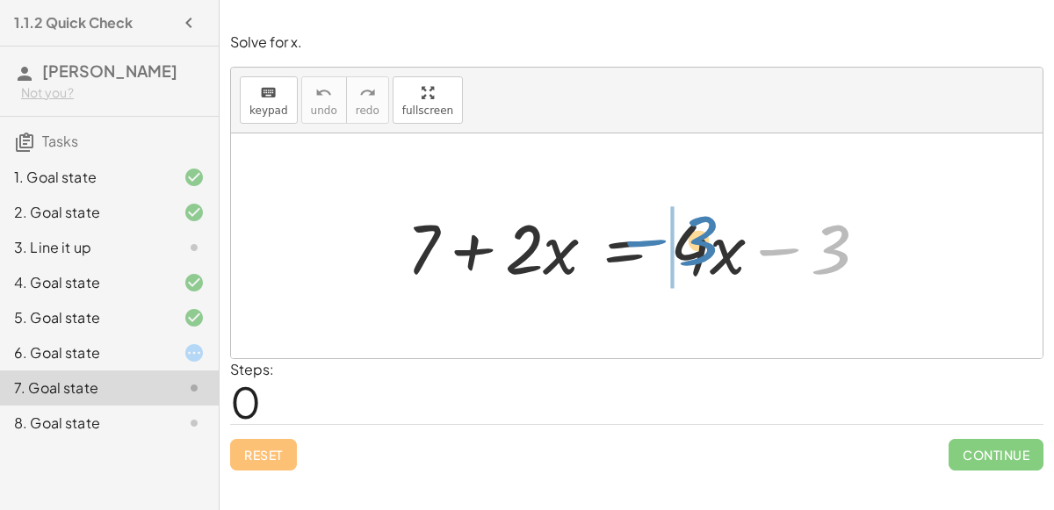
drag, startPoint x: 836, startPoint y: 247, endPoint x: 703, endPoint y: 238, distance: 133.0
click at [703, 238] on div at bounding box center [644, 246] width 493 height 91
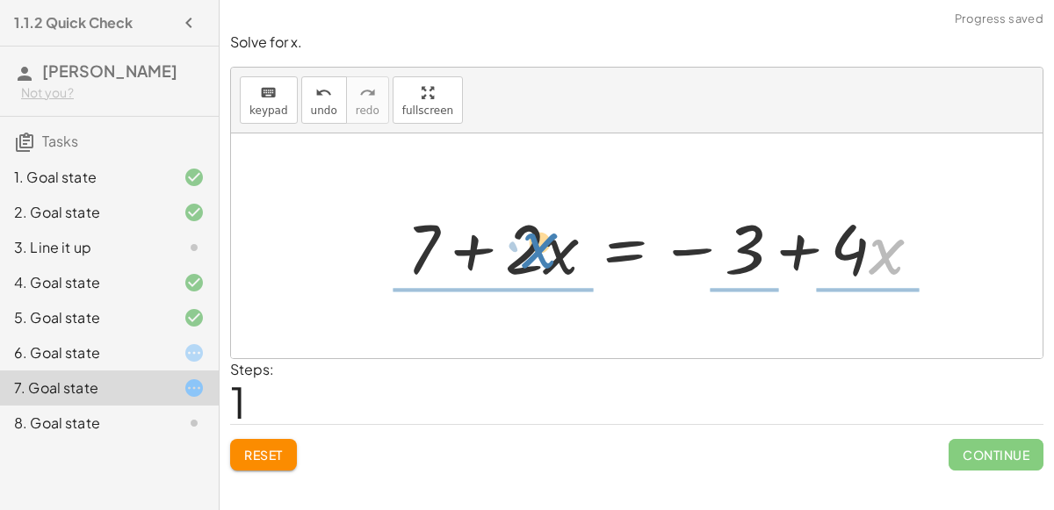
drag, startPoint x: 869, startPoint y: 254, endPoint x: 505, endPoint y: 248, distance: 363.8
click at [505, 248] on div at bounding box center [671, 246] width 547 height 91
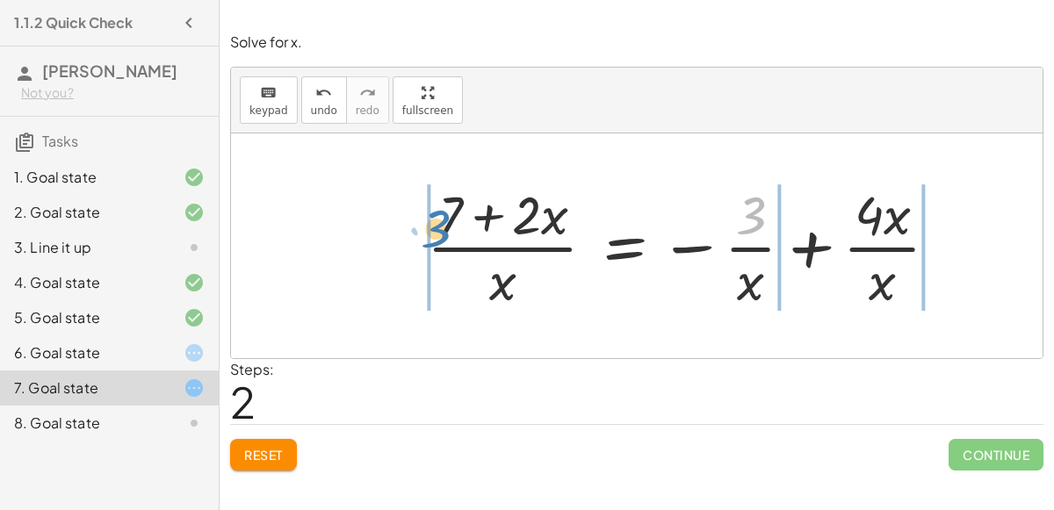
drag, startPoint x: 742, startPoint y: 223, endPoint x: 466, endPoint y: 232, distance: 276.0
click at [466, 232] on div at bounding box center [689, 245] width 543 height 135
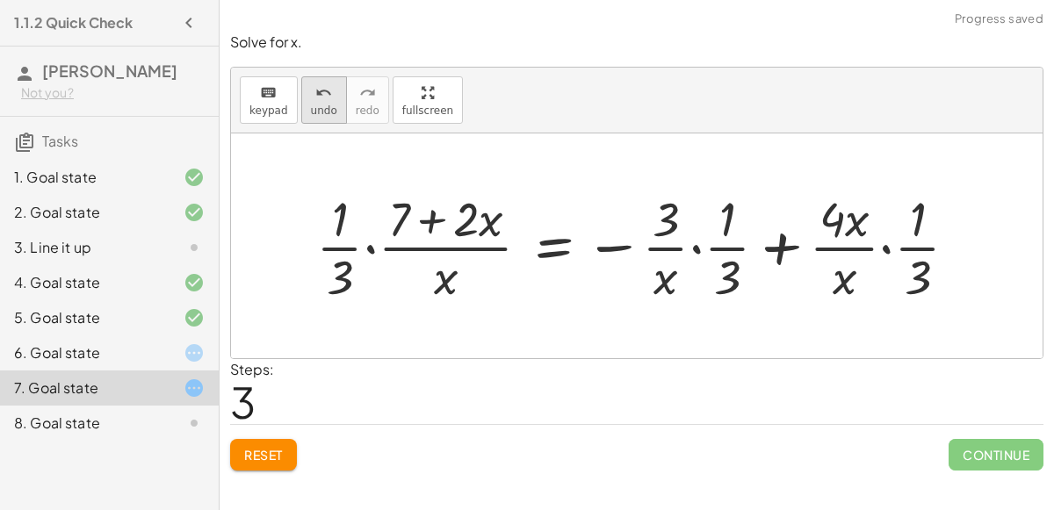
click at [319, 113] on span "undo" at bounding box center [324, 111] width 26 height 12
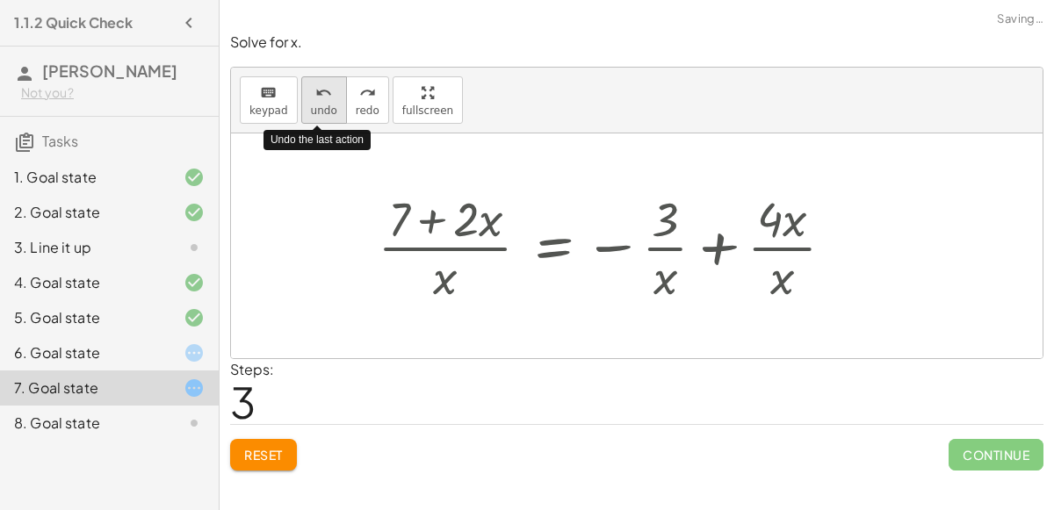
click at [319, 113] on span "undo" at bounding box center [324, 111] width 26 height 12
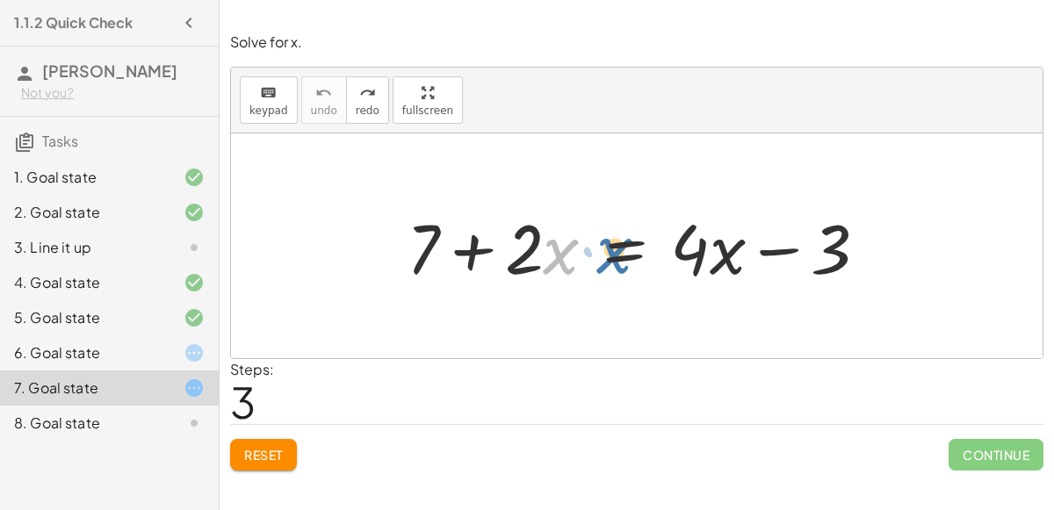
drag, startPoint x: 557, startPoint y: 243, endPoint x: 613, endPoint y: 243, distance: 56.2
click at [613, 243] on div at bounding box center [644, 246] width 493 height 91
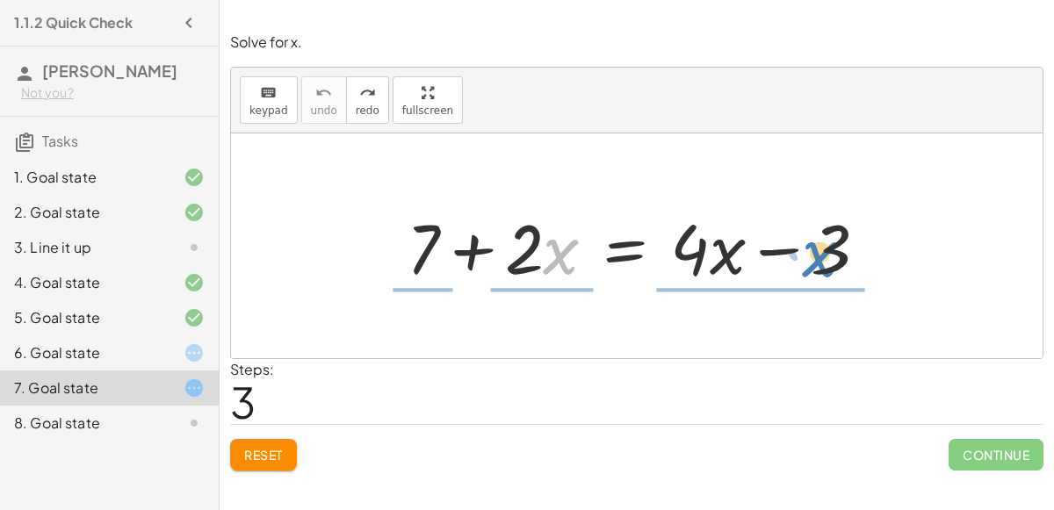
drag, startPoint x: 565, startPoint y: 244, endPoint x: 831, endPoint y: 248, distance: 266.3
click at [831, 248] on div at bounding box center [644, 246] width 493 height 91
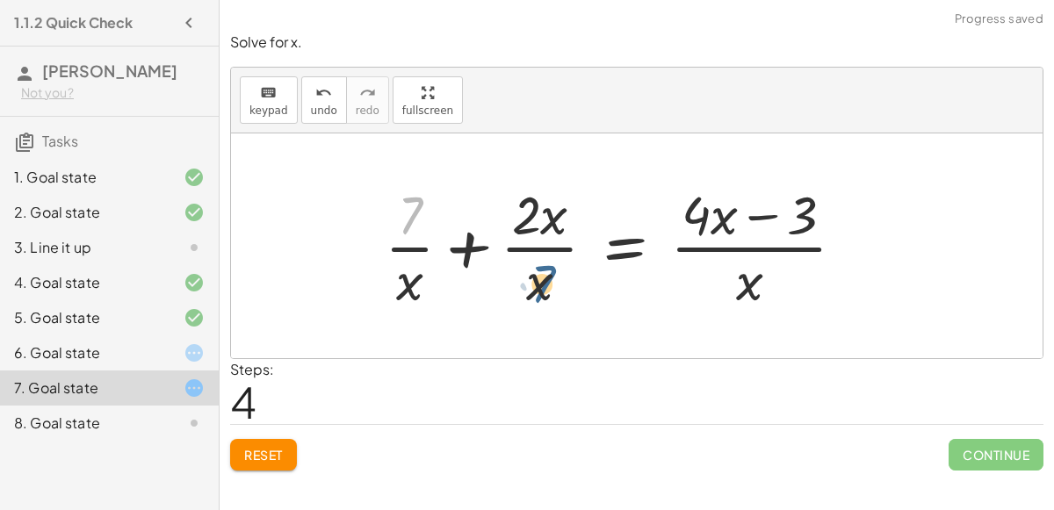
drag, startPoint x: 405, startPoint y: 229, endPoint x: 543, endPoint y: 304, distance: 156.9
click at [543, 304] on div at bounding box center [622, 245] width 492 height 135
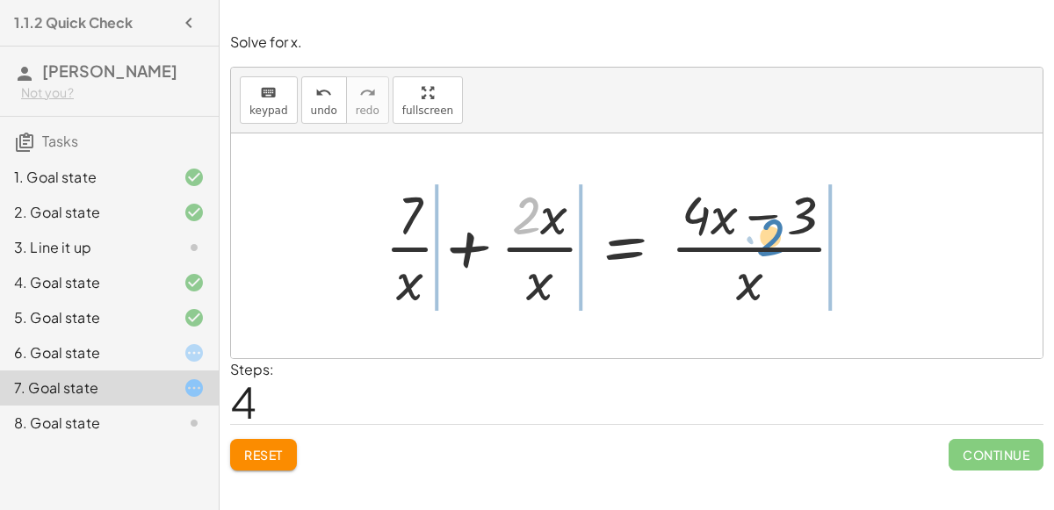
drag, startPoint x: 523, startPoint y: 206, endPoint x: 766, endPoint y: 226, distance: 244.2
click at [766, 226] on div at bounding box center [622, 245] width 492 height 135
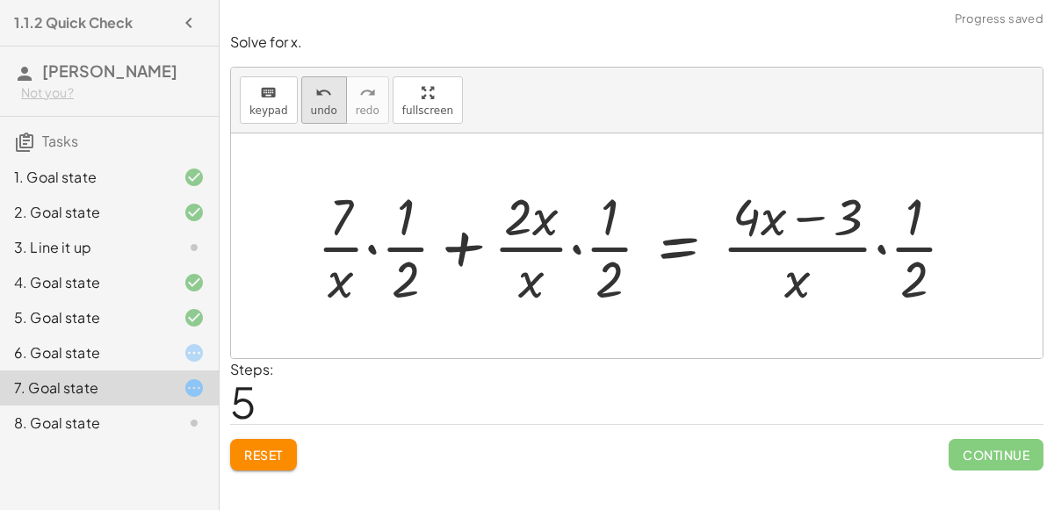
click at [323, 106] on span "undo" at bounding box center [324, 111] width 26 height 12
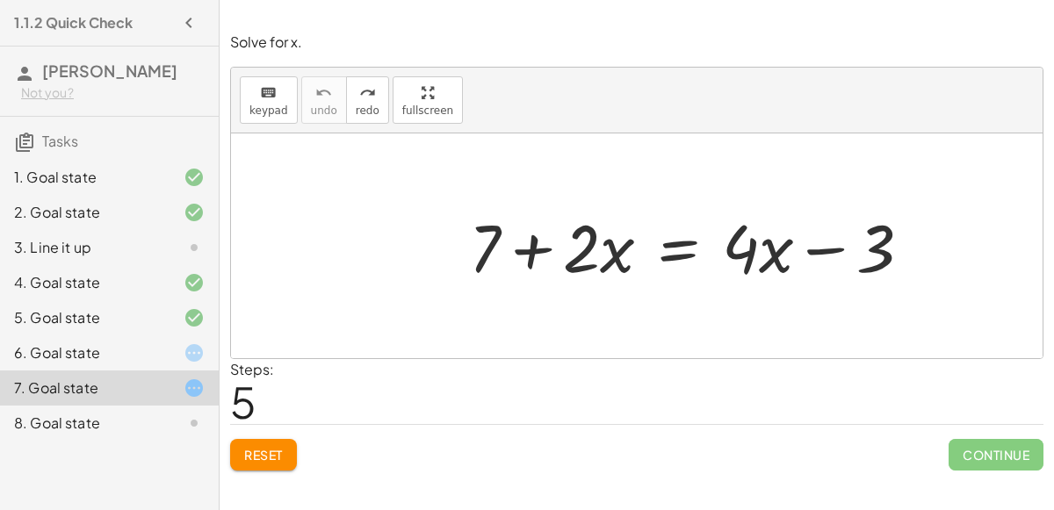
click at [189, 355] on icon at bounding box center [194, 353] width 21 height 21
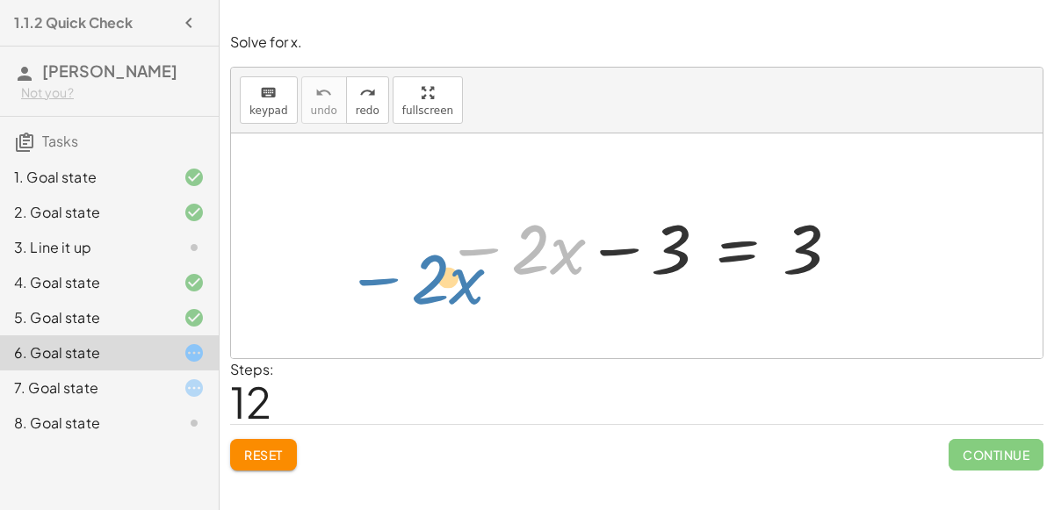
drag, startPoint x: 485, startPoint y: 251, endPoint x: 386, endPoint y: 280, distance: 103.4
click at [386, 280] on div "− · 2 · x − · 2 · x − 3 = 3" at bounding box center [637, 246] width 812 height 225
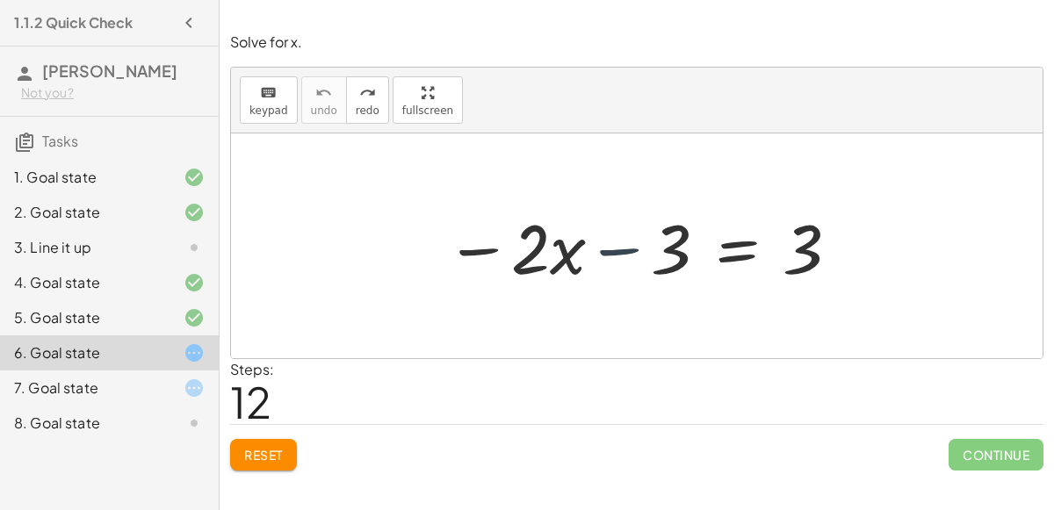
drag, startPoint x: 605, startPoint y: 255, endPoint x: 609, endPoint y: 246, distance: 9.5
click at [609, 246] on div at bounding box center [644, 246] width 414 height 91
drag, startPoint x: 609, startPoint y: 246, endPoint x: 800, endPoint y: 245, distance: 190.7
click at [800, 245] on div at bounding box center [644, 246] width 414 height 91
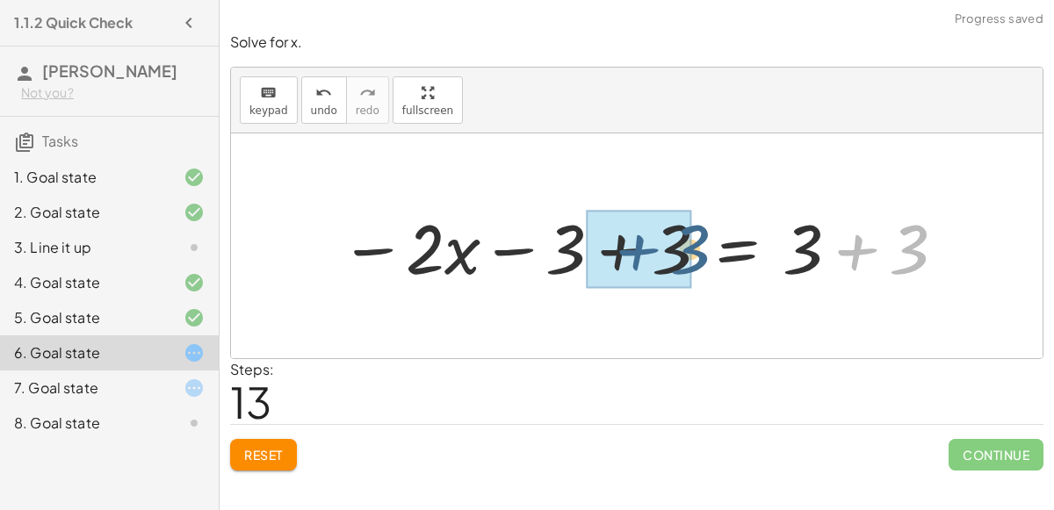
drag, startPoint x: 835, startPoint y: 230, endPoint x: 612, endPoint y: 231, distance: 222.3
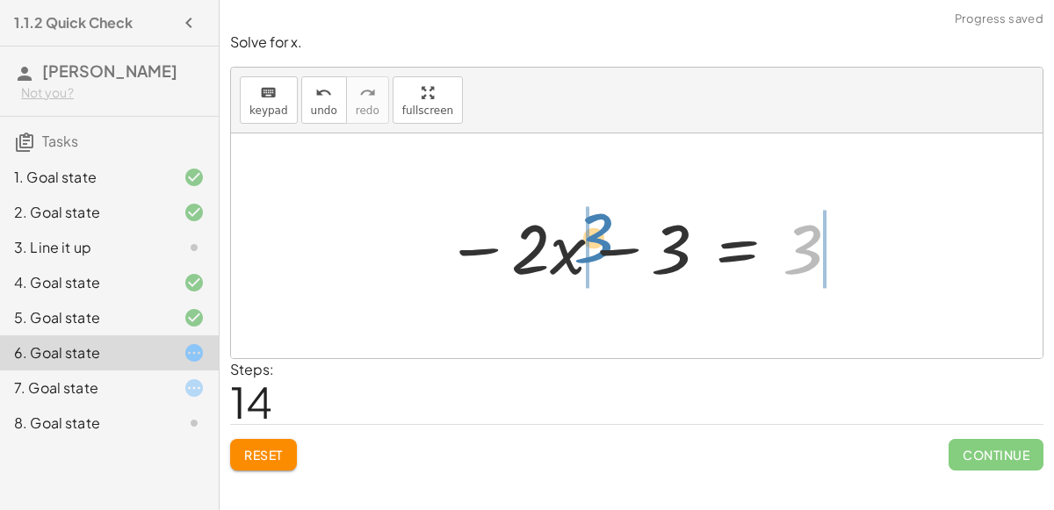
drag, startPoint x: 822, startPoint y: 241, endPoint x: 611, endPoint y: 229, distance: 212.1
click at [611, 229] on div at bounding box center [644, 246] width 414 height 91
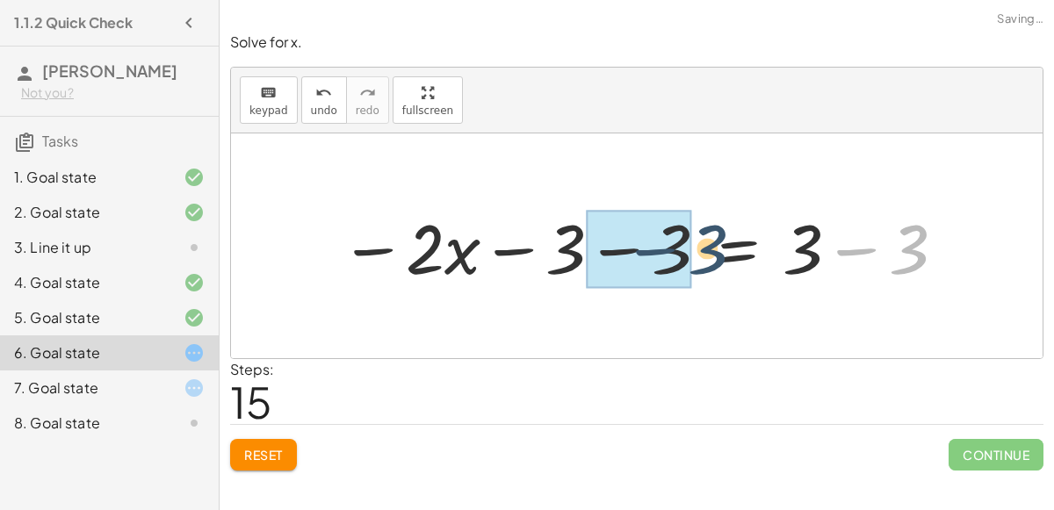
drag, startPoint x: 892, startPoint y: 253, endPoint x: 648, endPoint y: 250, distance: 243.4
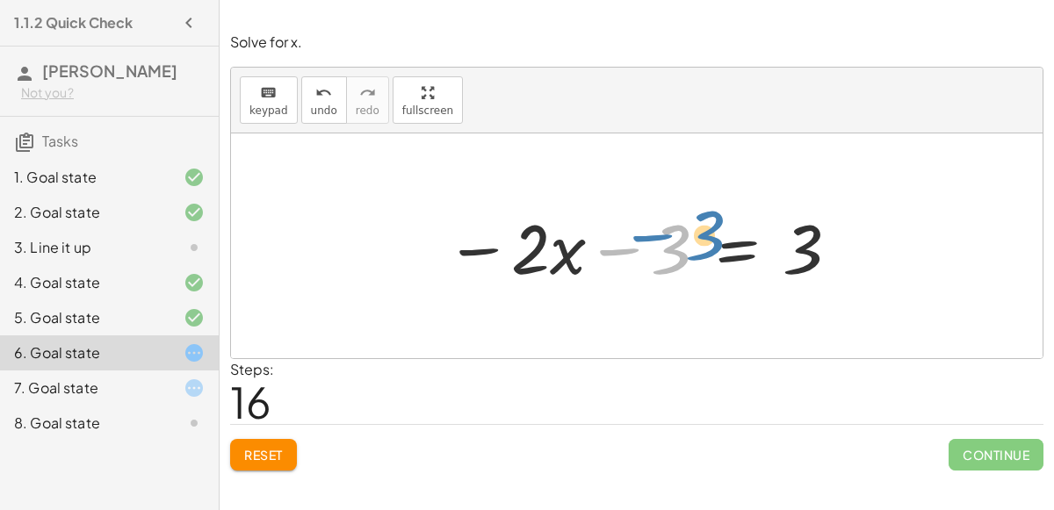
drag, startPoint x: 607, startPoint y: 246, endPoint x: 641, endPoint y: 232, distance: 36.2
click at [641, 232] on div at bounding box center [644, 246] width 414 height 91
click at [628, 238] on div at bounding box center [644, 246] width 414 height 91
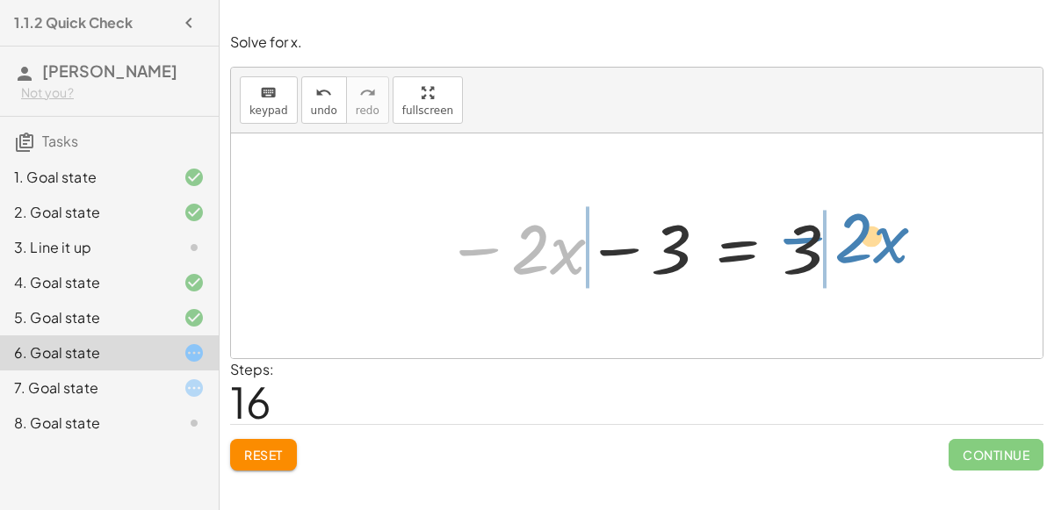
drag, startPoint x: 489, startPoint y: 249, endPoint x: 814, endPoint y: 241, distance: 325.2
click at [814, 241] on div at bounding box center [644, 246] width 414 height 91
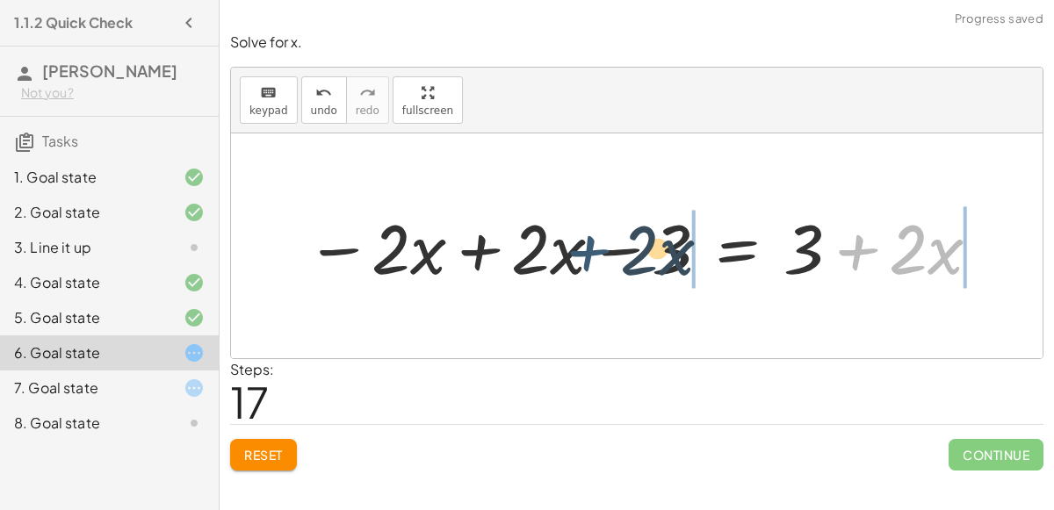
drag, startPoint x: 872, startPoint y: 244, endPoint x: 595, endPoint y: 247, distance: 277.7
click at [595, 247] on div at bounding box center [644, 246] width 695 height 91
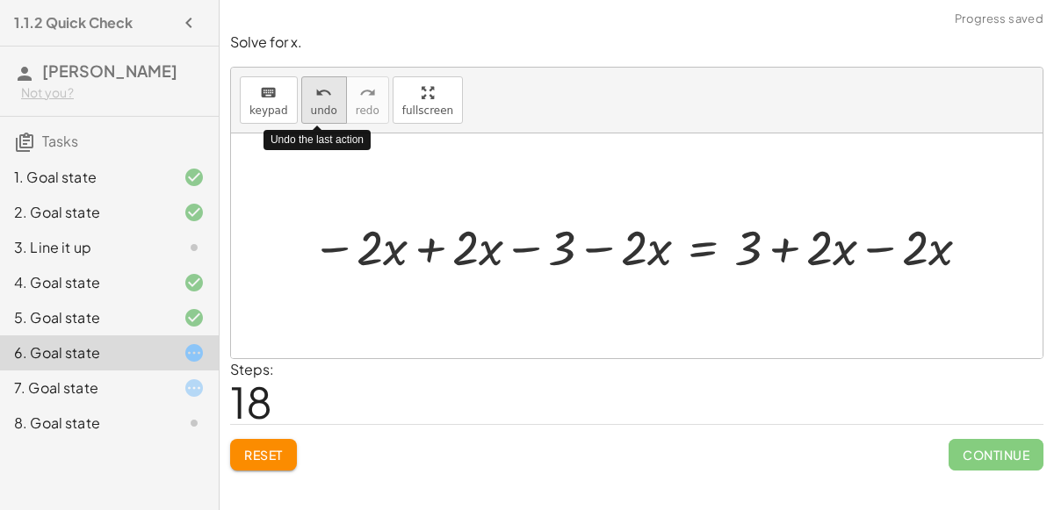
click at [311, 92] on div "undo" at bounding box center [324, 92] width 26 height 21
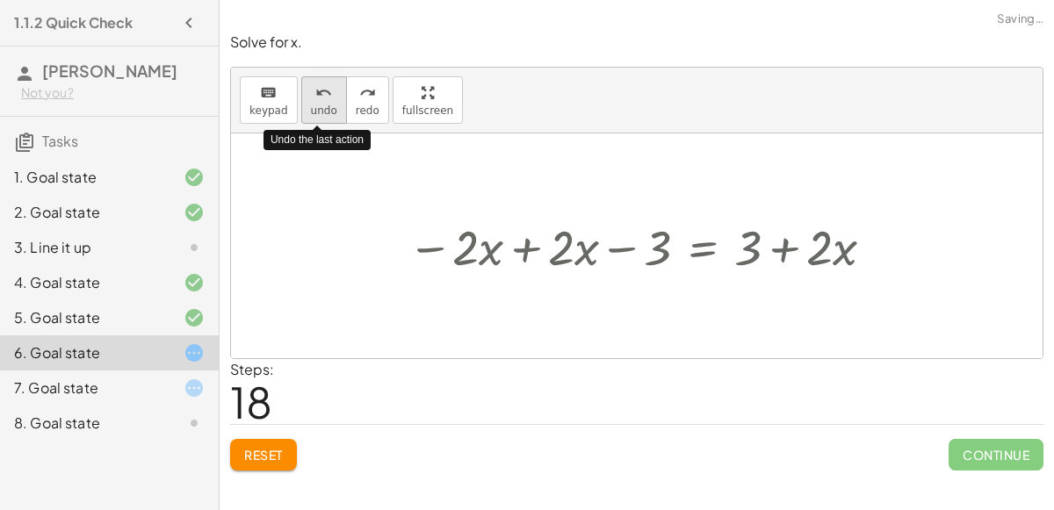
click at [311, 92] on div "undo" at bounding box center [324, 92] width 26 height 21
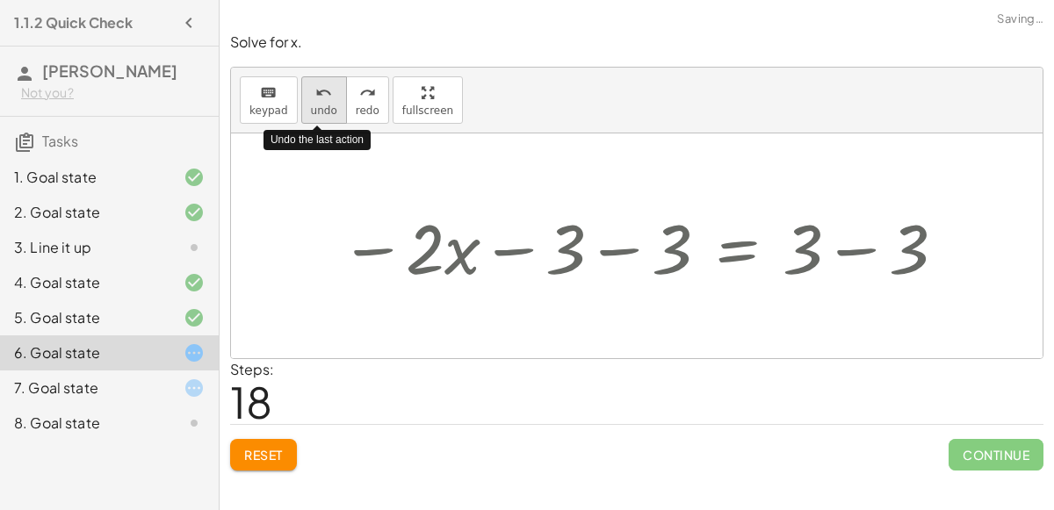
click at [311, 92] on div "undo" at bounding box center [324, 92] width 26 height 21
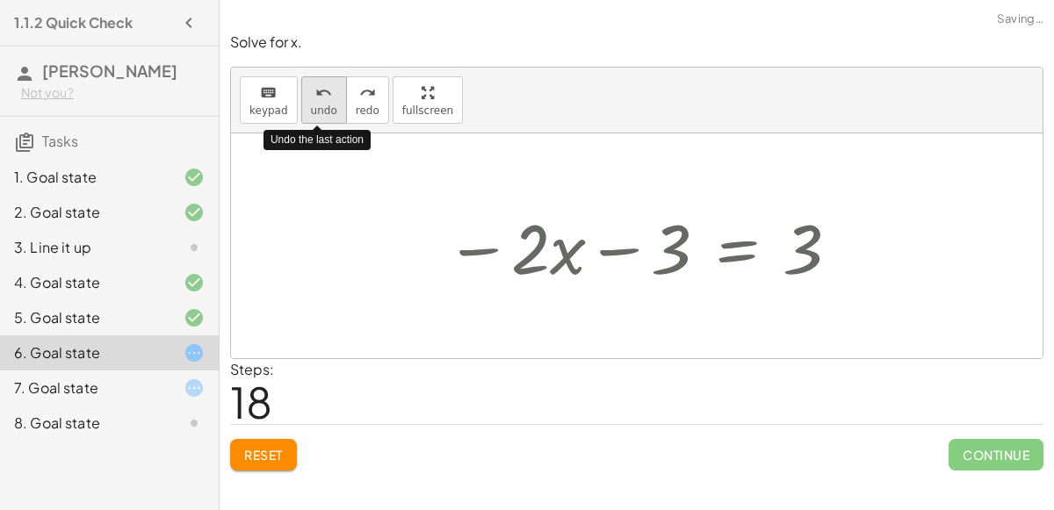
click at [311, 92] on div "undo" at bounding box center [324, 92] width 26 height 21
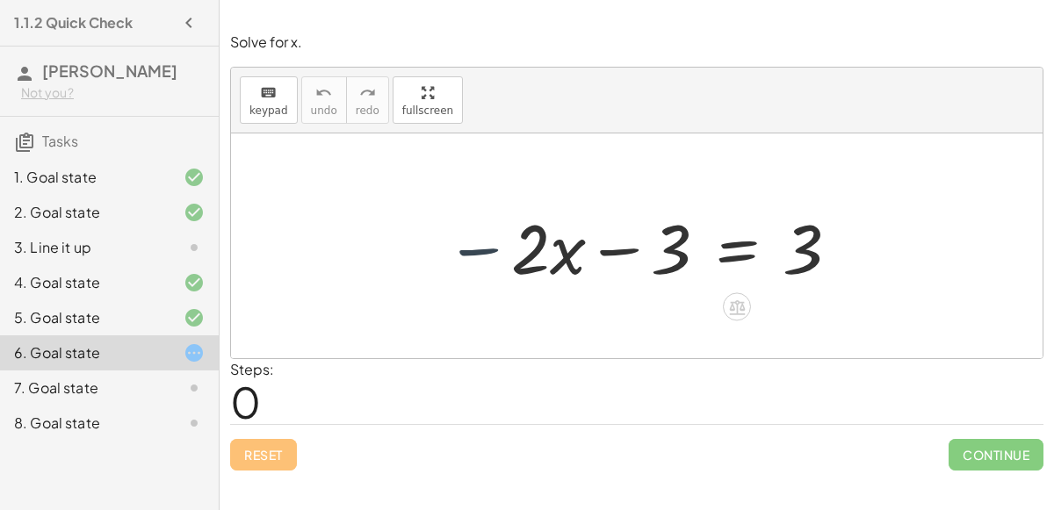
click at [473, 239] on div at bounding box center [644, 246] width 414 height 91
click at [738, 295] on div at bounding box center [737, 307] width 28 height 28
click at [691, 308] on div "−" at bounding box center [702, 307] width 28 height 28
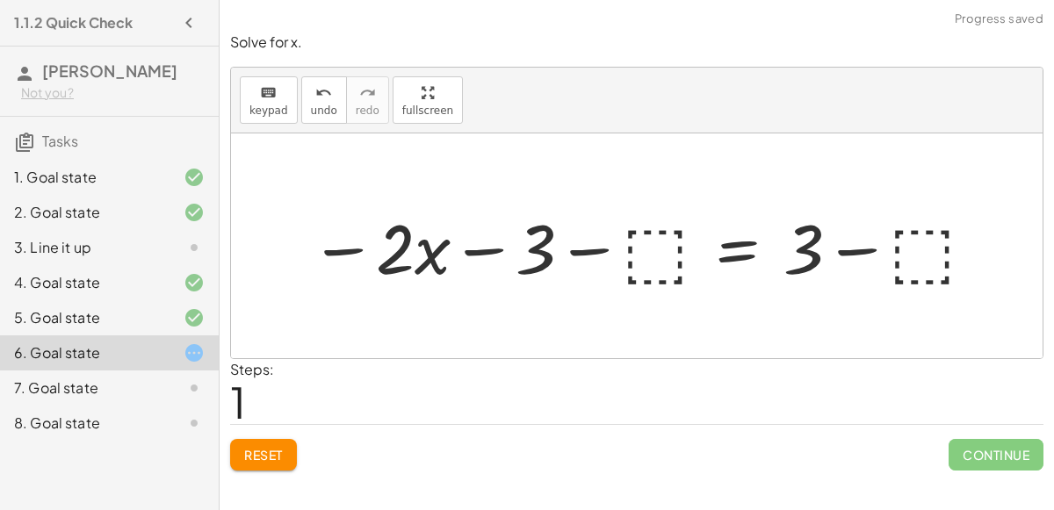
click at [656, 264] on div at bounding box center [644, 246] width 686 height 91
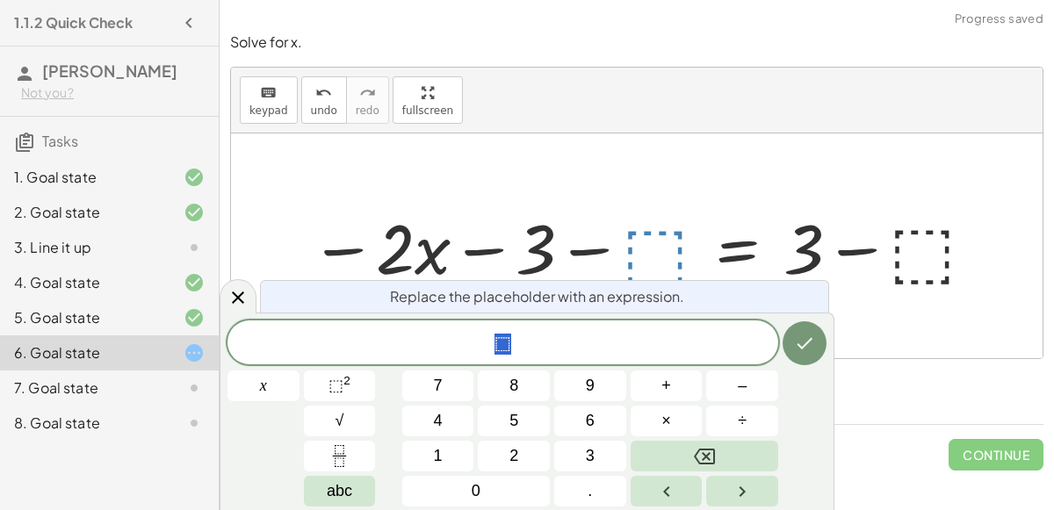
click at [529, 134] on div at bounding box center [637, 246] width 812 height 225
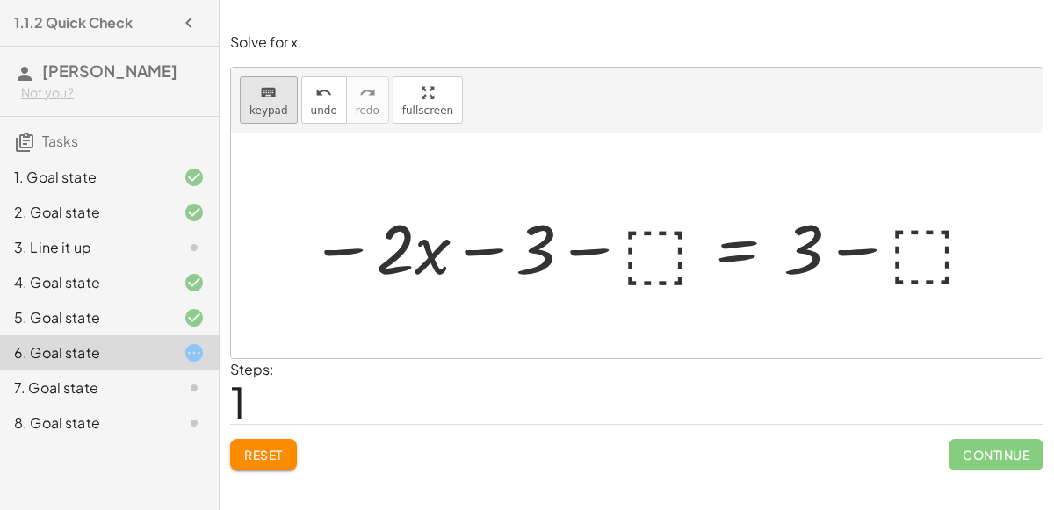
click at [276, 106] on span "keypad" at bounding box center [269, 111] width 39 height 12
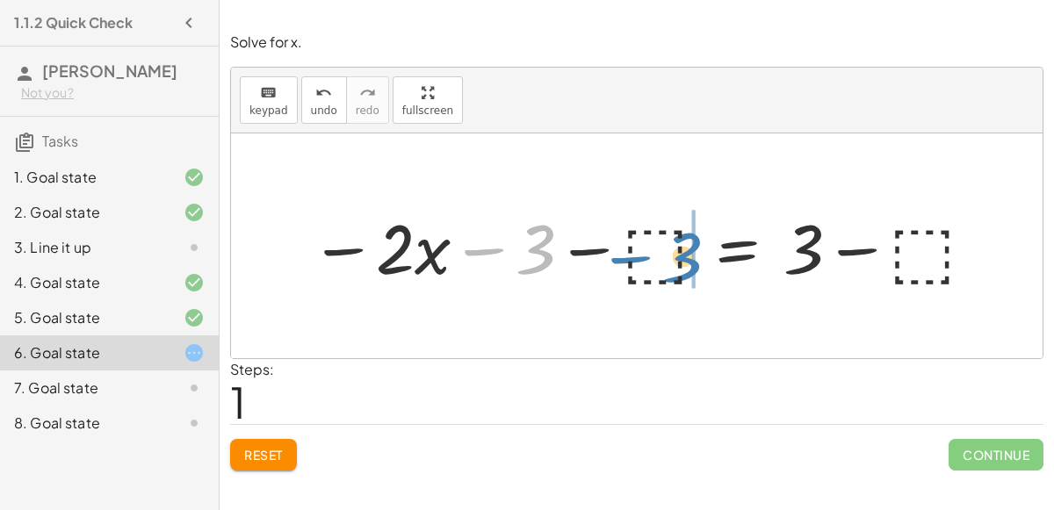
drag, startPoint x: 524, startPoint y: 247, endPoint x: 669, endPoint y: 254, distance: 145.1
click at [669, 254] on div at bounding box center [644, 246] width 686 height 91
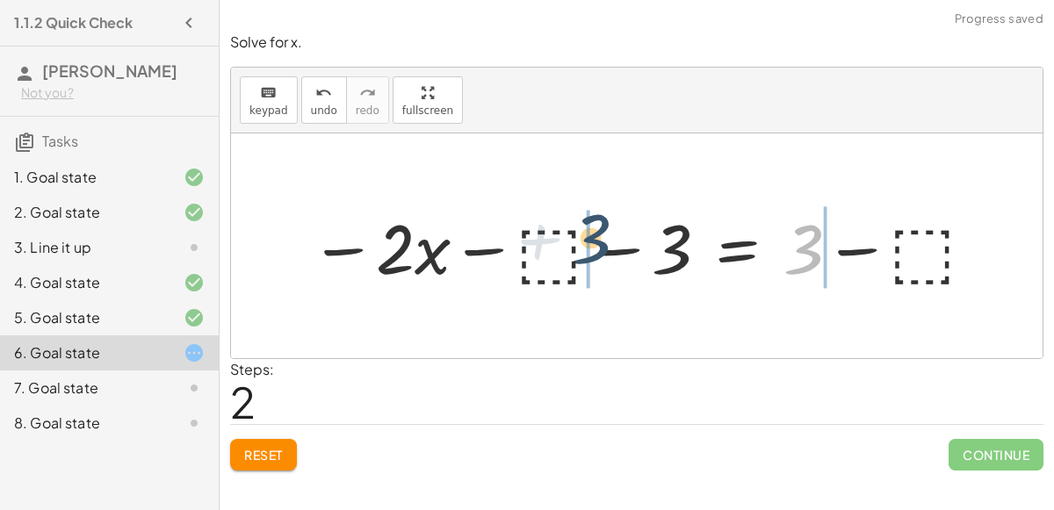
drag, startPoint x: 786, startPoint y: 256, endPoint x: 554, endPoint y: 244, distance: 232.2
click at [554, 244] on div at bounding box center [644, 246] width 686 height 91
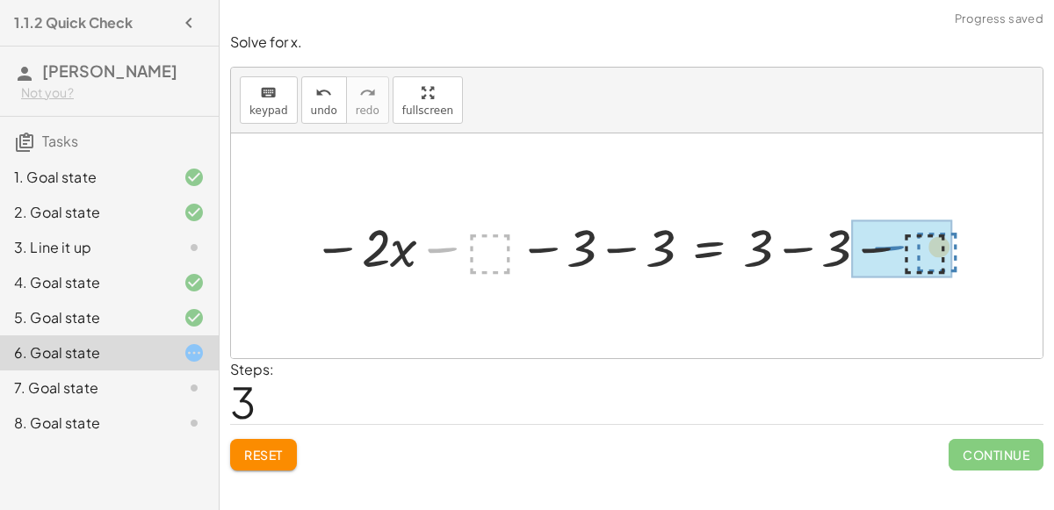
drag, startPoint x: 471, startPoint y: 245, endPoint x: 916, endPoint y: 244, distance: 444.6
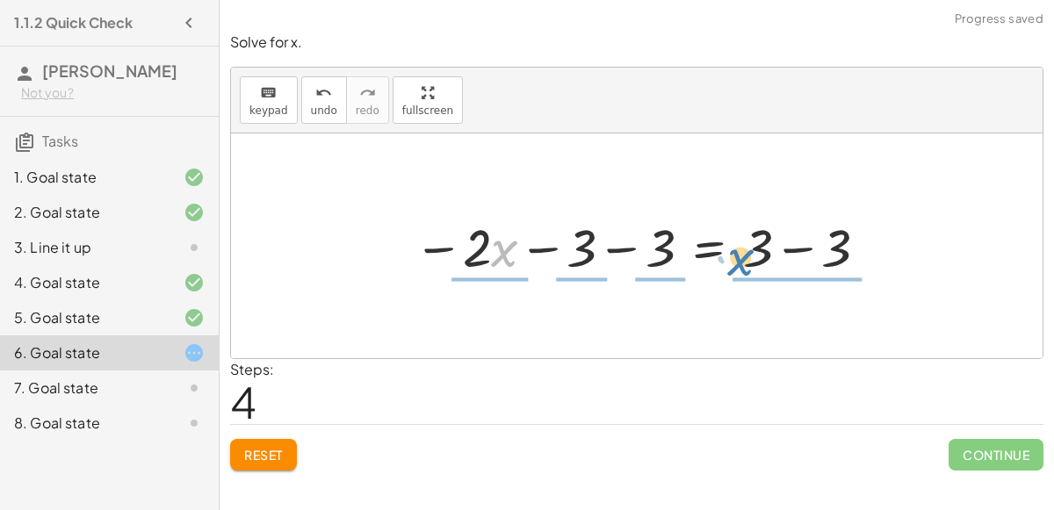
drag, startPoint x: 504, startPoint y: 260, endPoint x: 743, endPoint y: 267, distance: 239.1
click at [743, 267] on div at bounding box center [643, 246] width 477 height 69
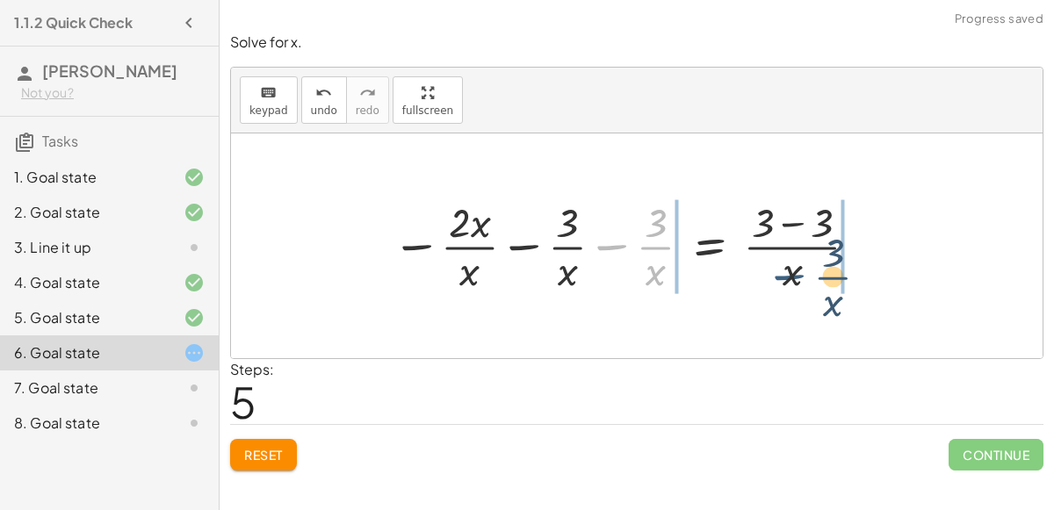
drag, startPoint x: 626, startPoint y: 243, endPoint x: 800, endPoint y: 268, distance: 175.8
click at [800, 268] on div at bounding box center [627, 245] width 489 height 103
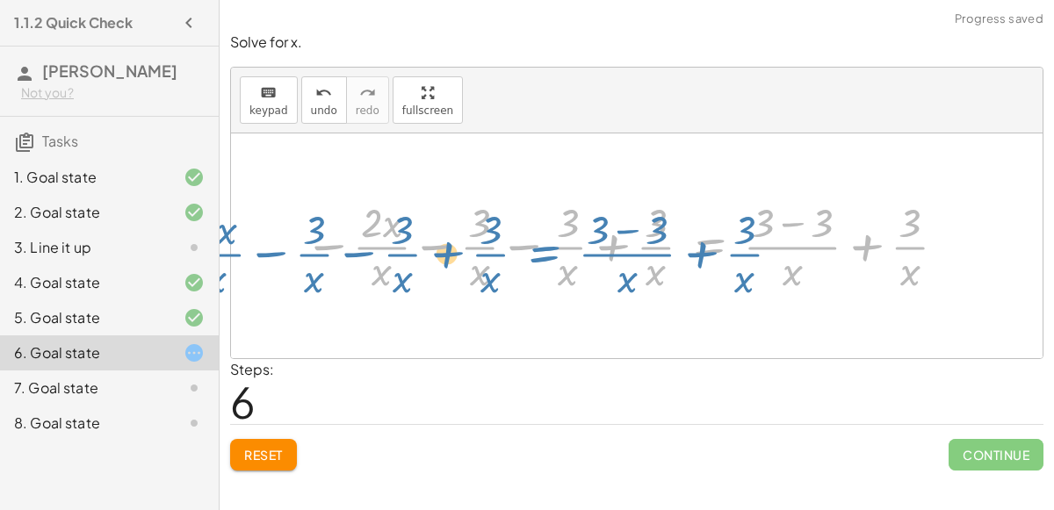
drag, startPoint x: 708, startPoint y: 238, endPoint x: 553, endPoint y: 247, distance: 155.8
click at [553, 247] on div at bounding box center [628, 245] width 666 height 103
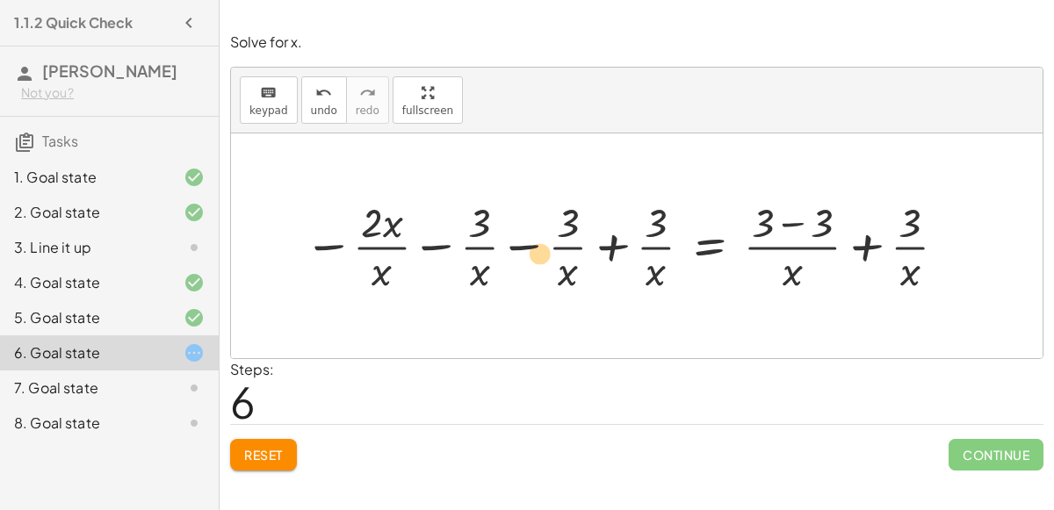
drag, startPoint x: 396, startPoint y: 235, endPoint x: 544, endPoint y: 265, distance: 150.8
click at [544, 265] on div at bounding box center [628, 245] width 666 height 103
click at [289, 446] on button "Reset" at bounding box center [263, 455] width 67 height 32
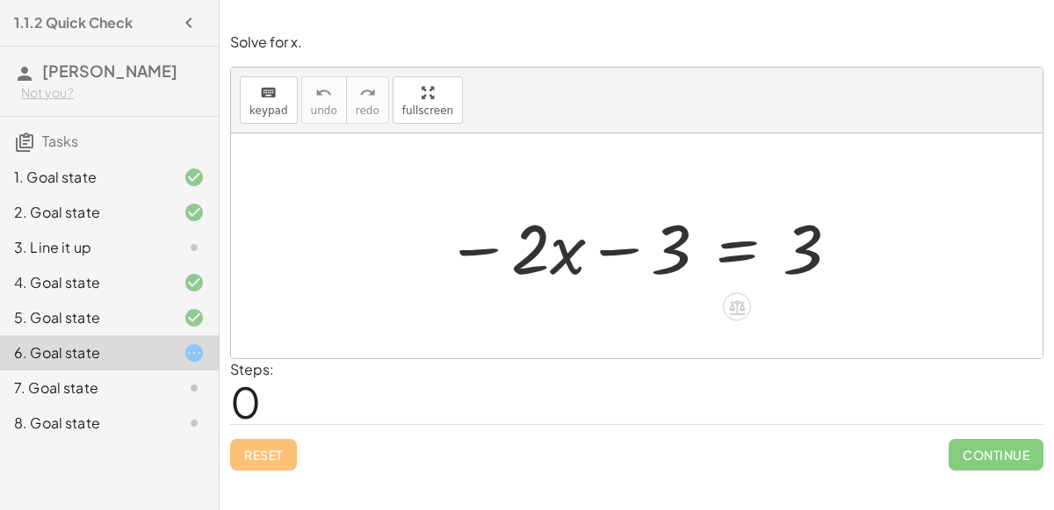
click at [576, 259] on div at bounding box center [644, 246] width 414 height 91
click at [556, 260] on div at bounding box center [644, 246] width 414 height 91
click at [471, 242] on div at bounding box center [644, 246] width 414 height 91
click at [609, 248] on div at bounding box center [644, 246] width 414 height 91
click at [733, 254] on div at bounding box center [644, 246] width 414 height 91
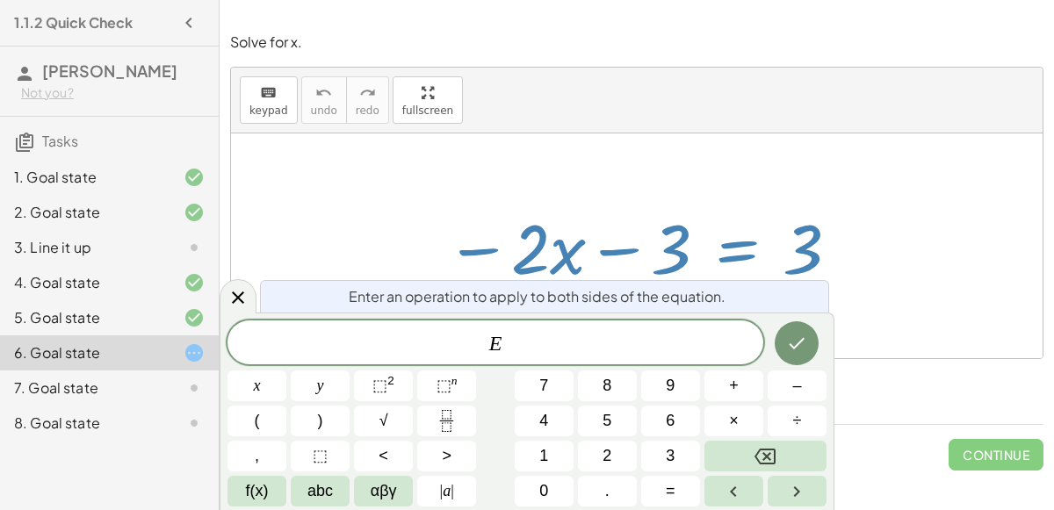
click at [712, 244] on div at bounding box center [644, 246] width 414 height 91
click at [707, 231] on div at bounding box center [644, 246] width 414 height 91
click at [786, 360] on button "Done" at bounding box center [797, 344] width 44 height 44
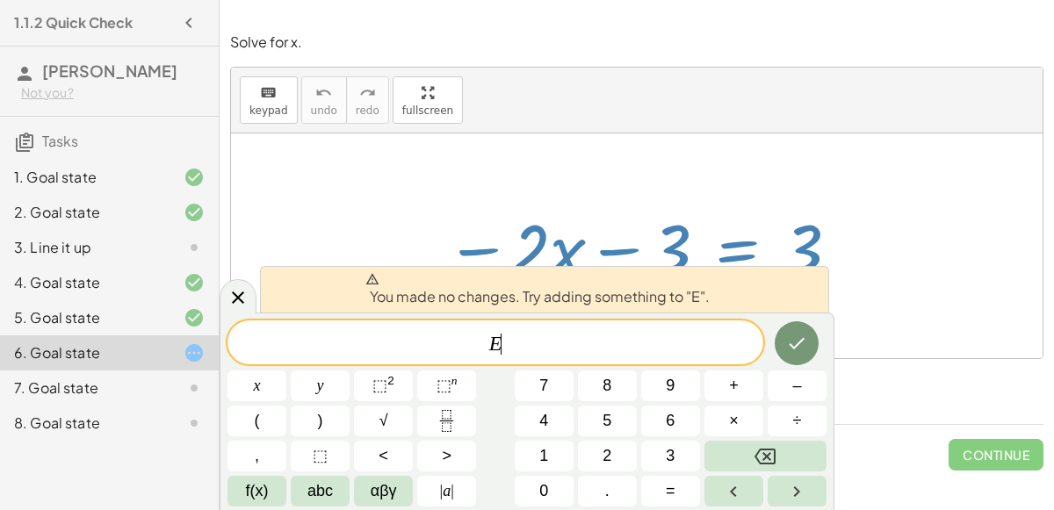
click at [940, 285] on div at bounding box center [637, 246] width 812 height 225
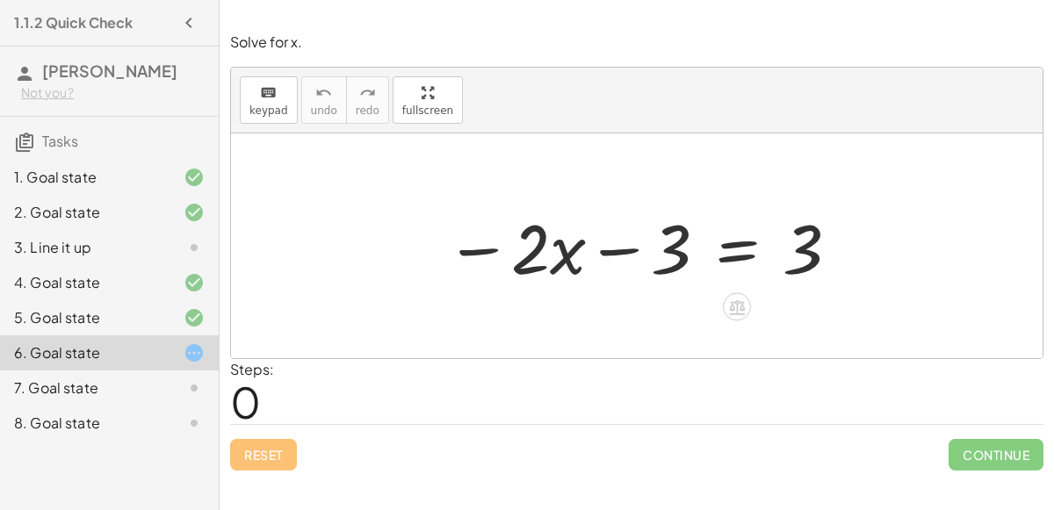
click at [627, 243] on div at bounding box center [644, 246] width 414 height 91
click at [813, 243] on div at bounding box center [644, 246] width 414 height 91
drag, startPoint x: 810, startPoint y: 237, endPoint x: 474, endPoint y: 230, distance: 335.7
click at [474, 230] on div at bounding box center [644, 246] width 414 height 91
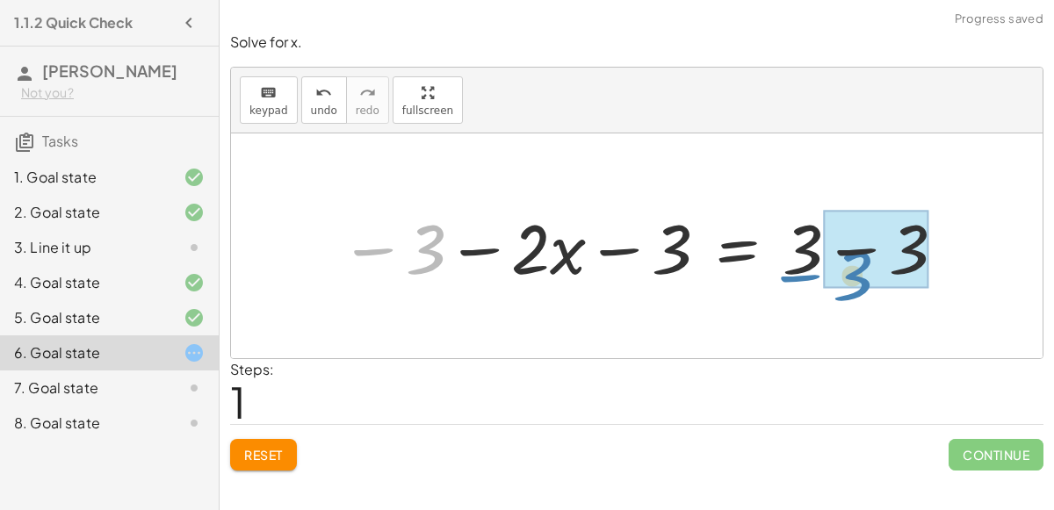
drag, startPoint x: 424, startPoint y: 243, endPoint x: 858, endPoint y: 261, distance: 435.3
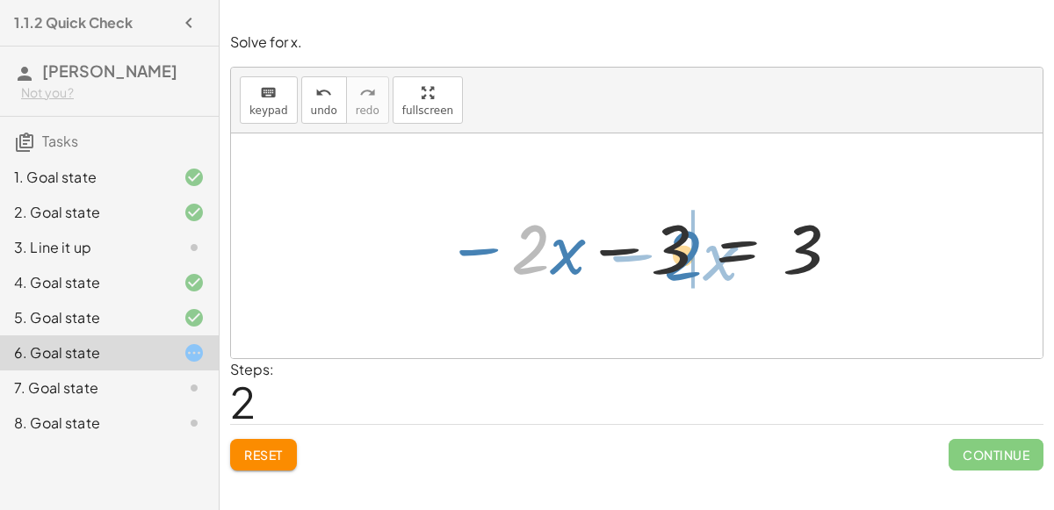
drag, startPoint x: 522, startPoint y: 251, endPoint x: 677, endPoint y: 257, distance: 154.8
click at [677, 257] on div at bounding box center [644, 246] width 414 height 91
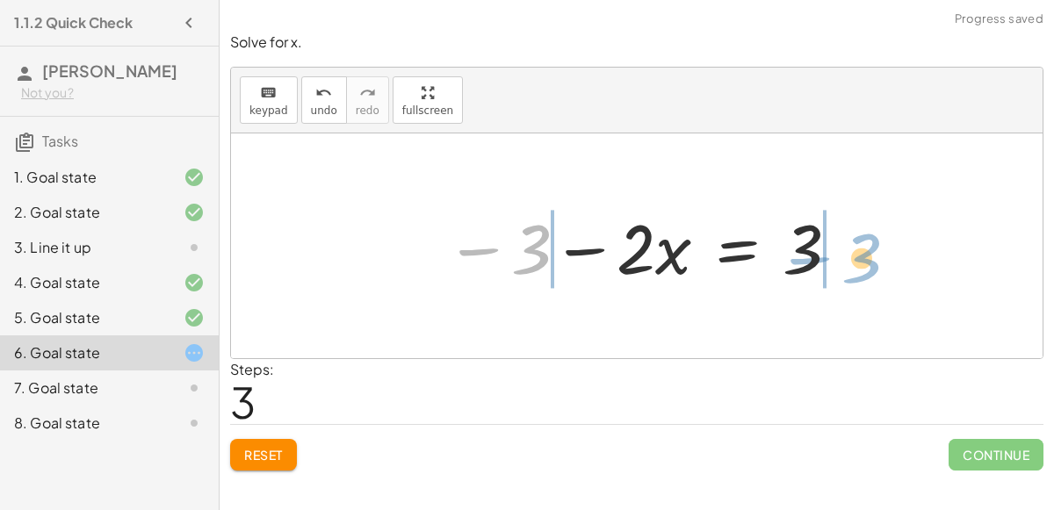
drag, startPoint x: 525, startPoint y: 264, endPoint x: 856, endPoint y: 274, distance: 331.4
click at [856, 274] on div "− · 2 · x − 3 = 3 − 3 − · 2 · x − 3 = + 3 − 3 − · 2 · x − 3 = 3 − 3 − · 2 · x −…" at bounding box center [637, 246] width 812 height 225
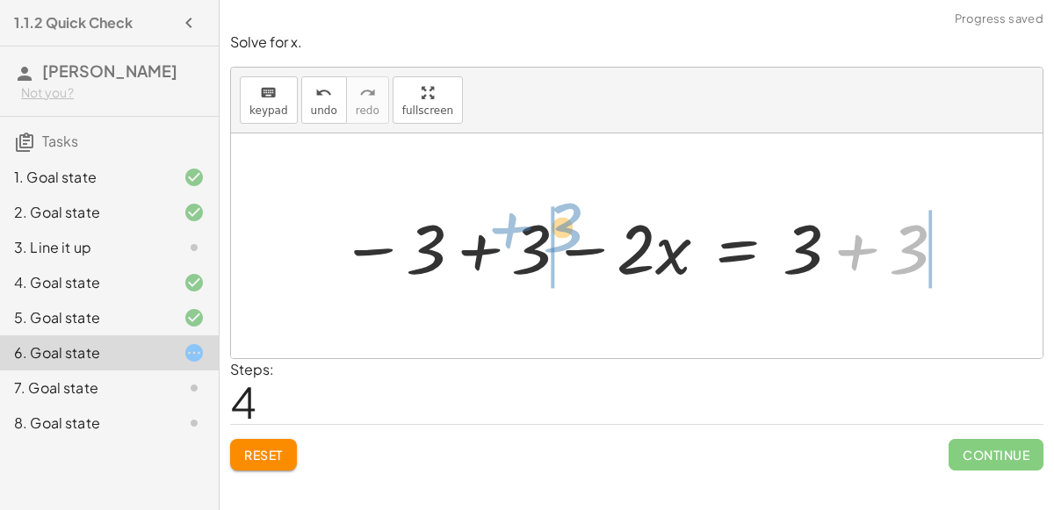
drag, startPoint x: 896, startPoint y: 266, endPoint x: 543, endPoint y: 245, distance: 353.8
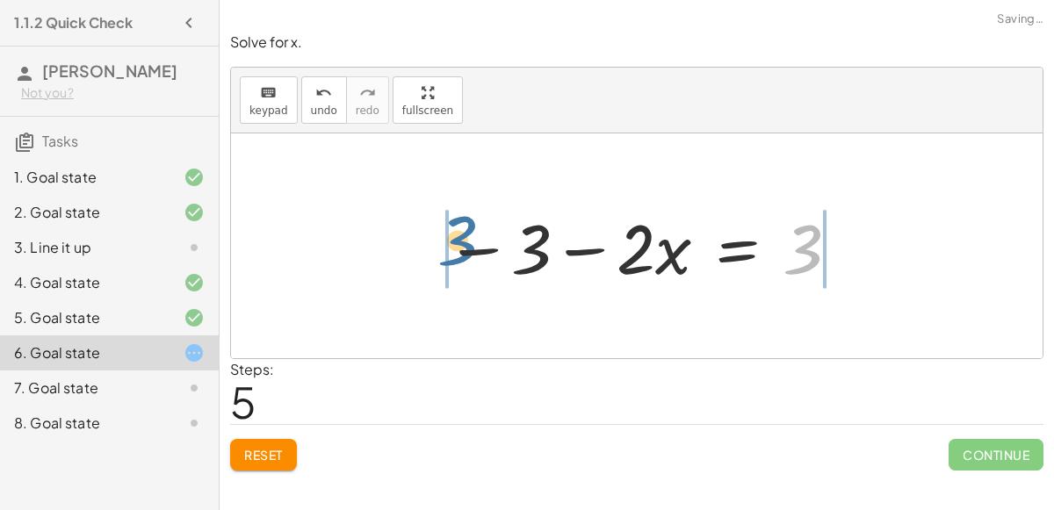
drag, startPoint x: 819, startPoint y: 244, endPoint x: 466, endPoint y: 235, distance: 353.3
click at [466, 235] on div at bounding box center [644, 246] width 414 height 91
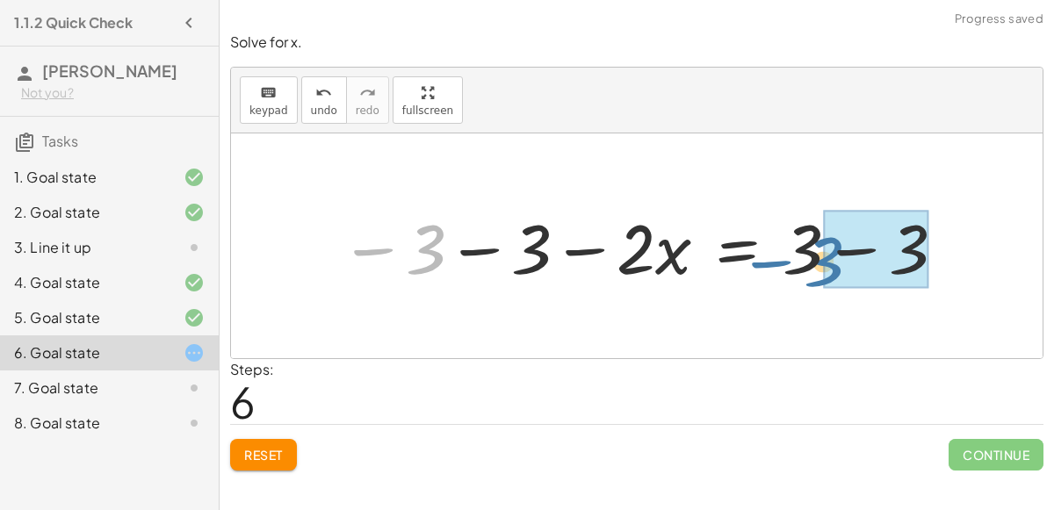
drag, startPoint x: 418, startPoint y: 263, endPoint x: 868, endPoint y: 279, distance: 450.2
